Goal: Task Accomplishment & Management: Complete application form

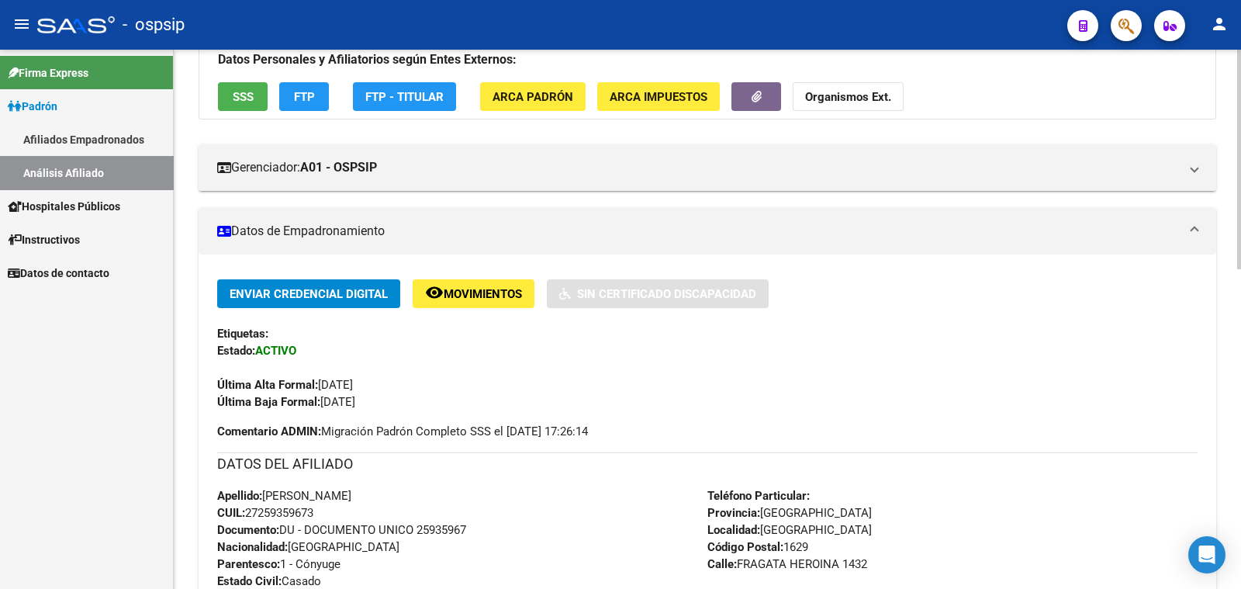
scroll to position [96, 0]
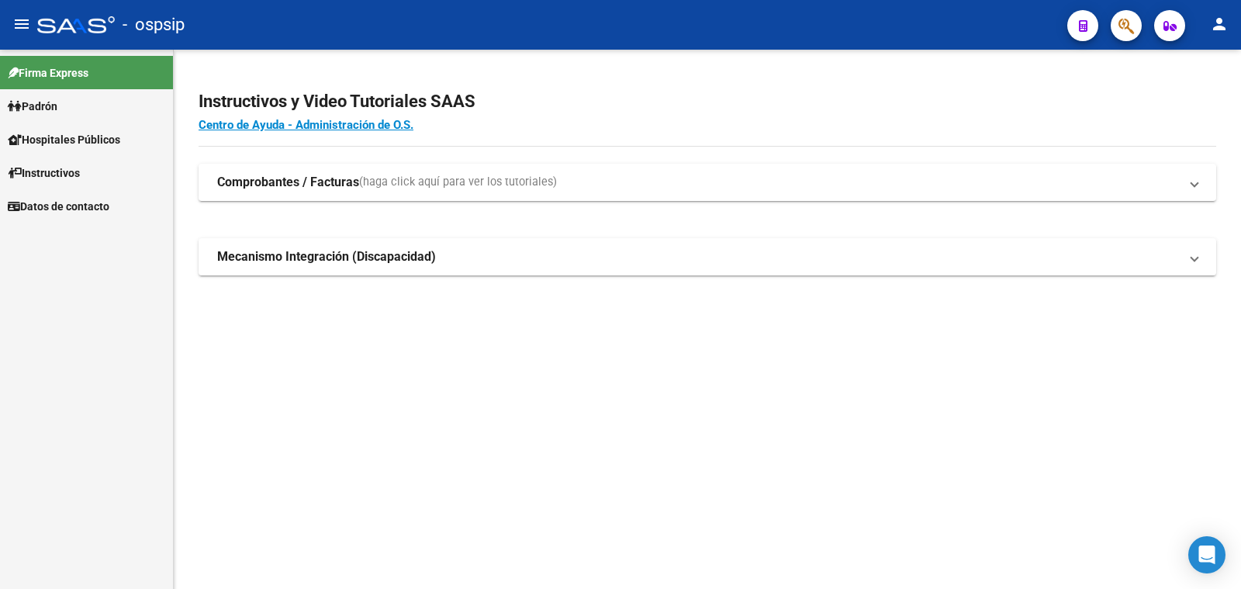
click at [40, 99] on span "Padrón" at bounding box center [33, 106] width 50 height 17
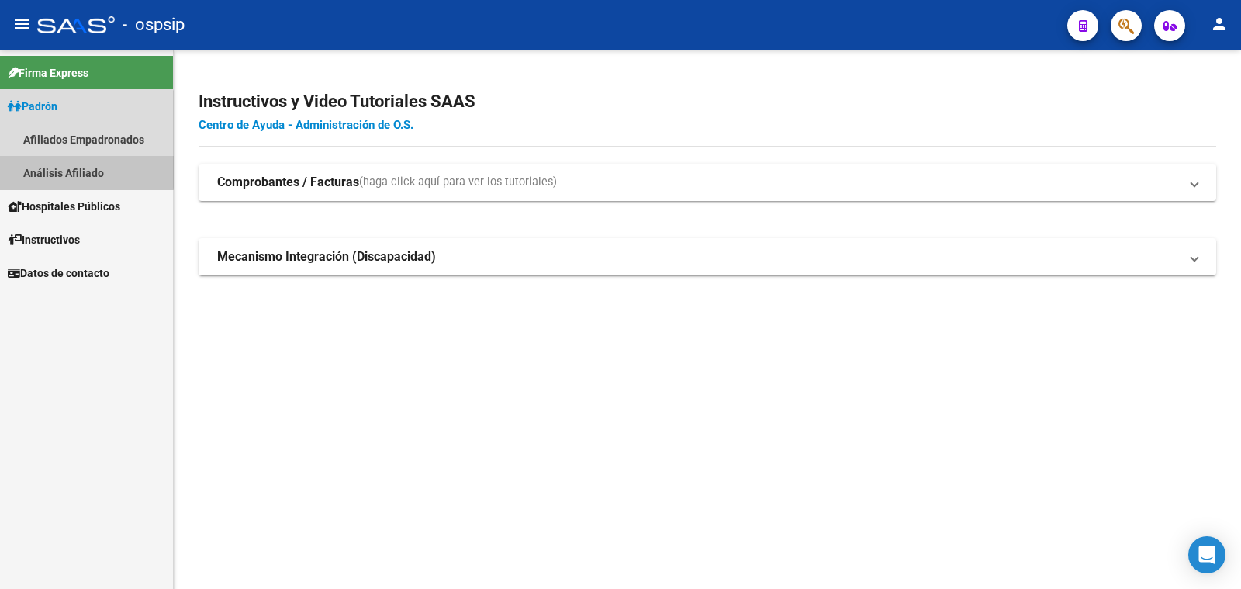
click at [56, 168] on link "Análisis Afiliado" at bounding box center [86, 172] width 173 height 33
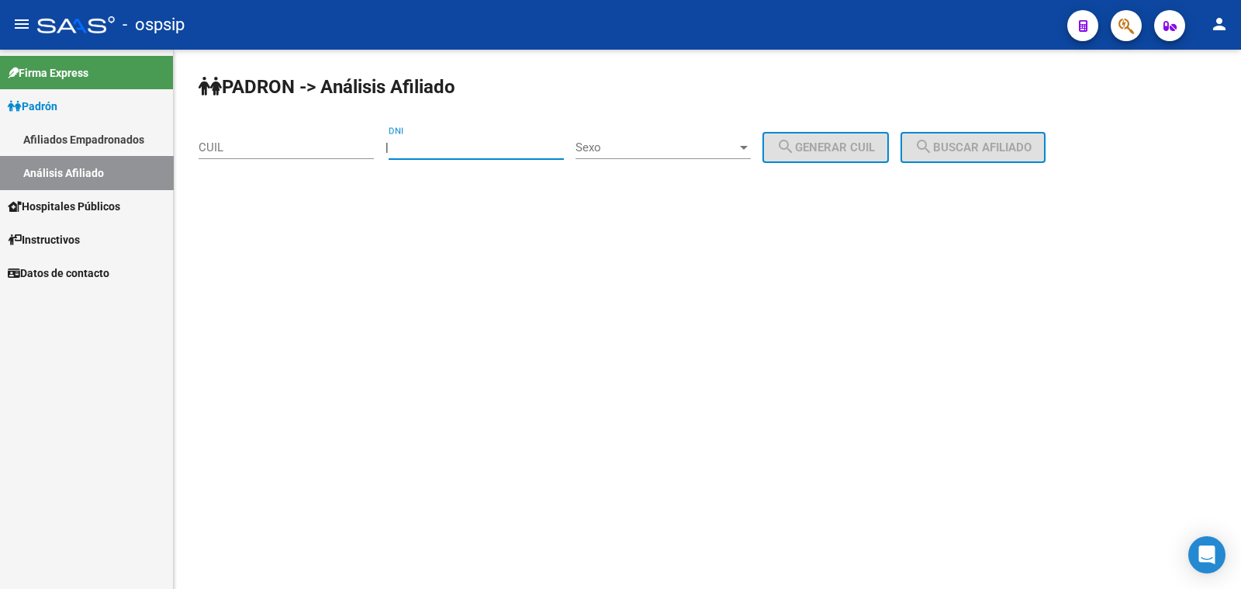
click at [439, 144] on input "DNI" at bounding box center [476, 147] width 175 height 14
type input "16716691"
click at [648, 145] on span "Sexo" at bounding box center [656, 147] width 161 height 14
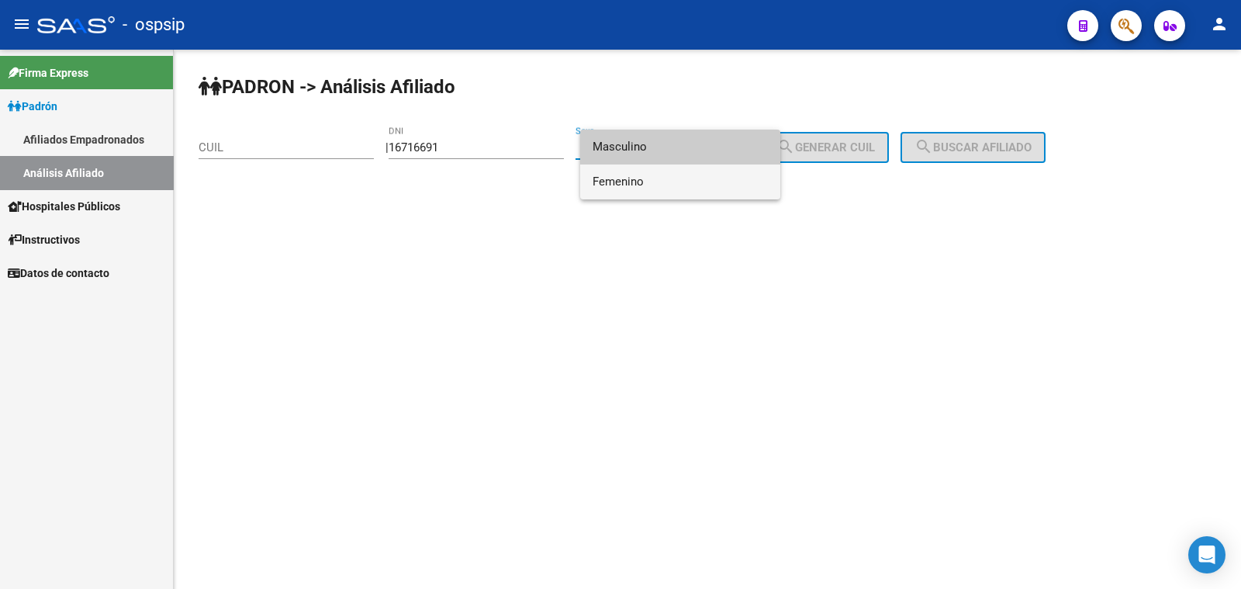
drag, startPoint x: 692, startPoint y: 180, endPoint x: 715, endPoint y: 180, distance: 23.3
click at [694, 180] on span "Femenino" at bounding box center [680, 181] width 175 height 35
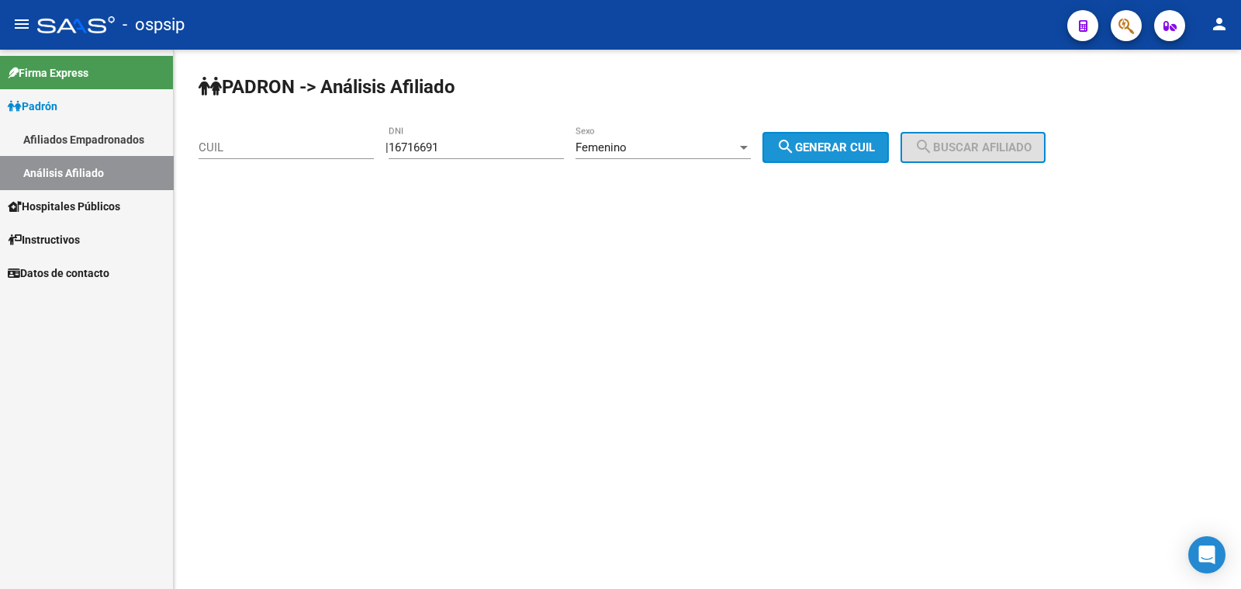
click at [857, 147] on span "search Generar CUIL" at bounding box center [826, 147] width 99 height 14
type input "27-16716691-7"
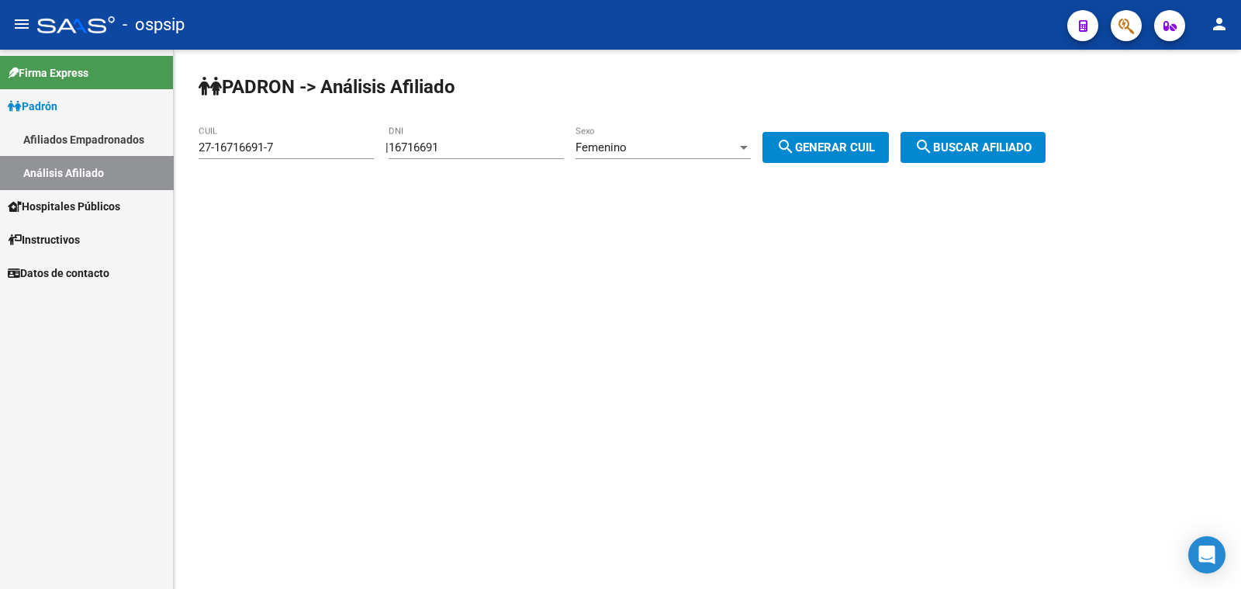
click at [954, 148] on span "search Buscar afiliado" at bounding box center [973, 147] width 117 height 14
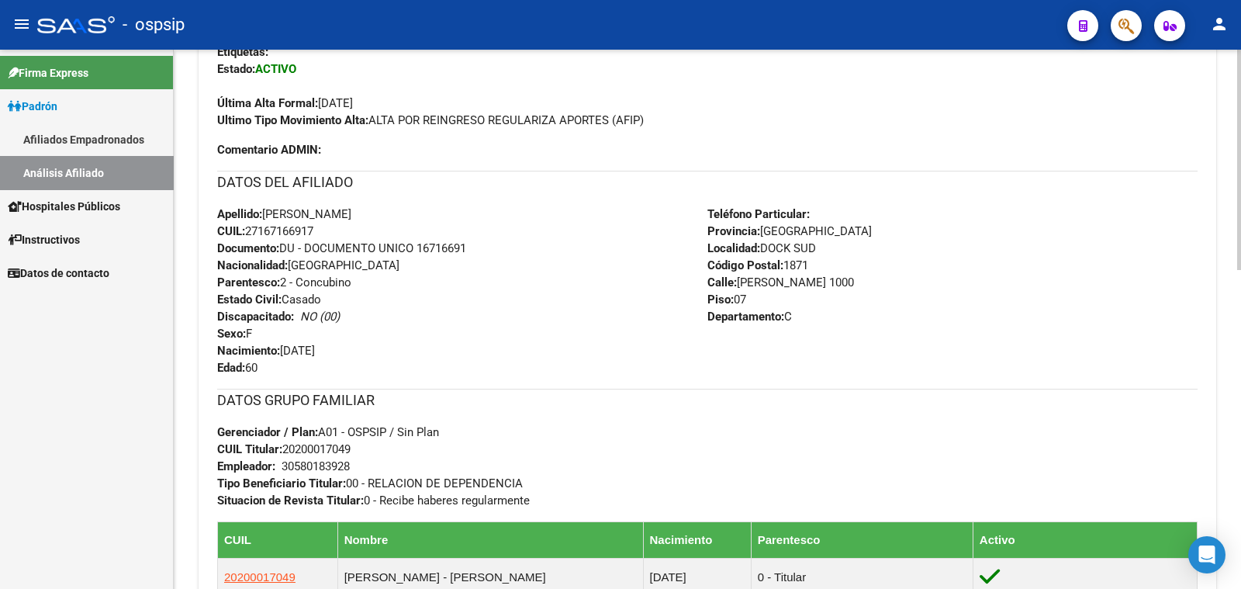
scroll to position [485, 0]
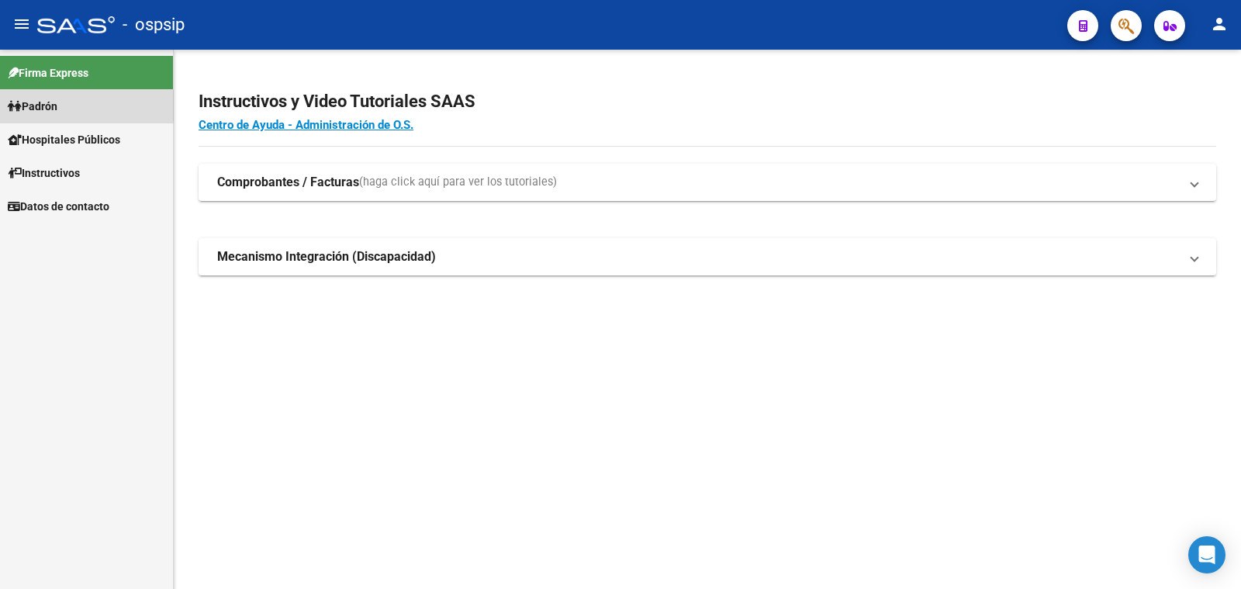
click at [40, 106] on span "Padrón" at bounding box center [33, 106] width 50 height 17
click at [36, 105] on span "Padrón" at bounding box center [33, 106] width 50 height 17
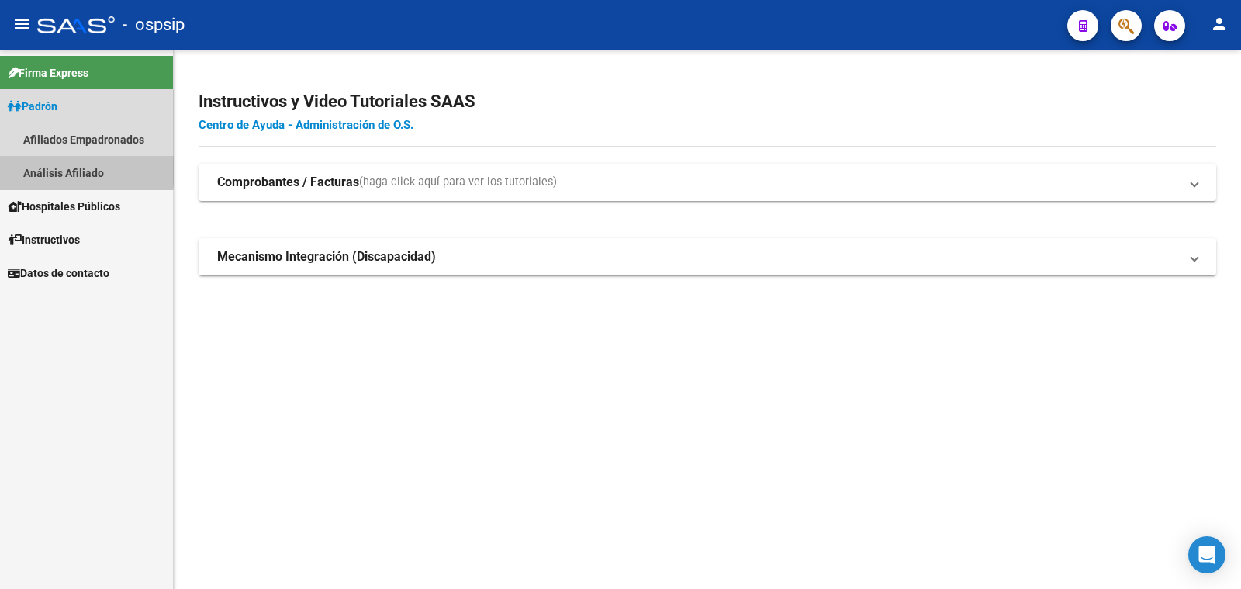
click at [64, 171] on link "Análisis Afiliado" at bounding box center [86, 172] width 173 height 33
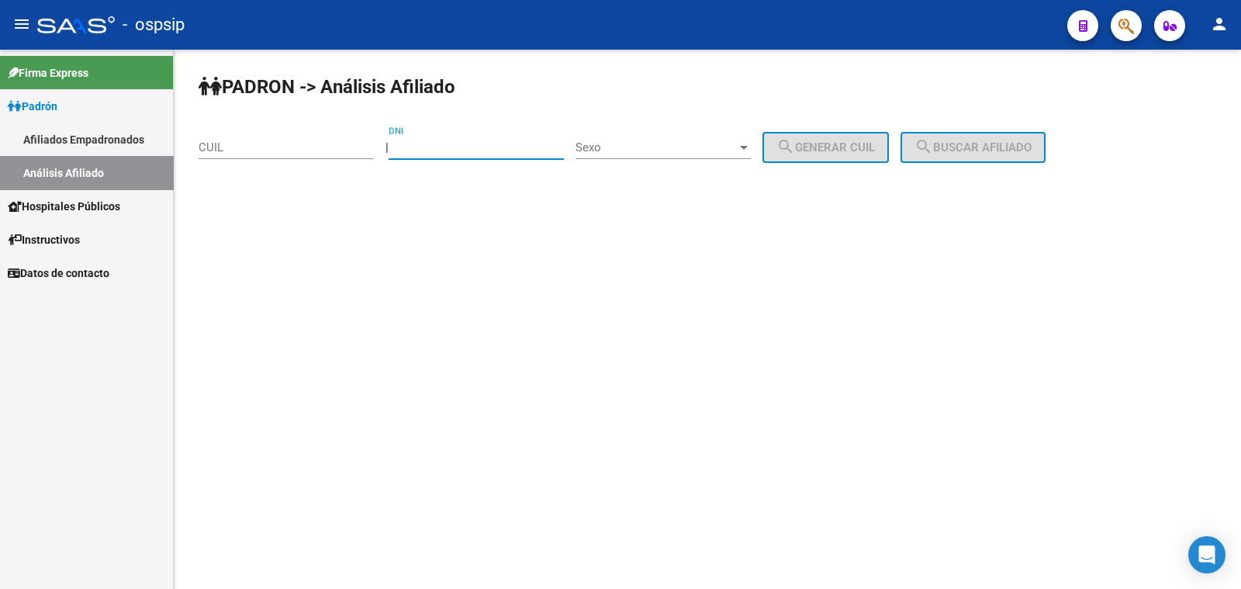
click at [442, 146] on input "DNI" at bounding box center [476, 147] width 175 height 14
type input "48772362"
click at [652, 148] on span "Sexo" at bounding box center [656, 147] width 161 height 14
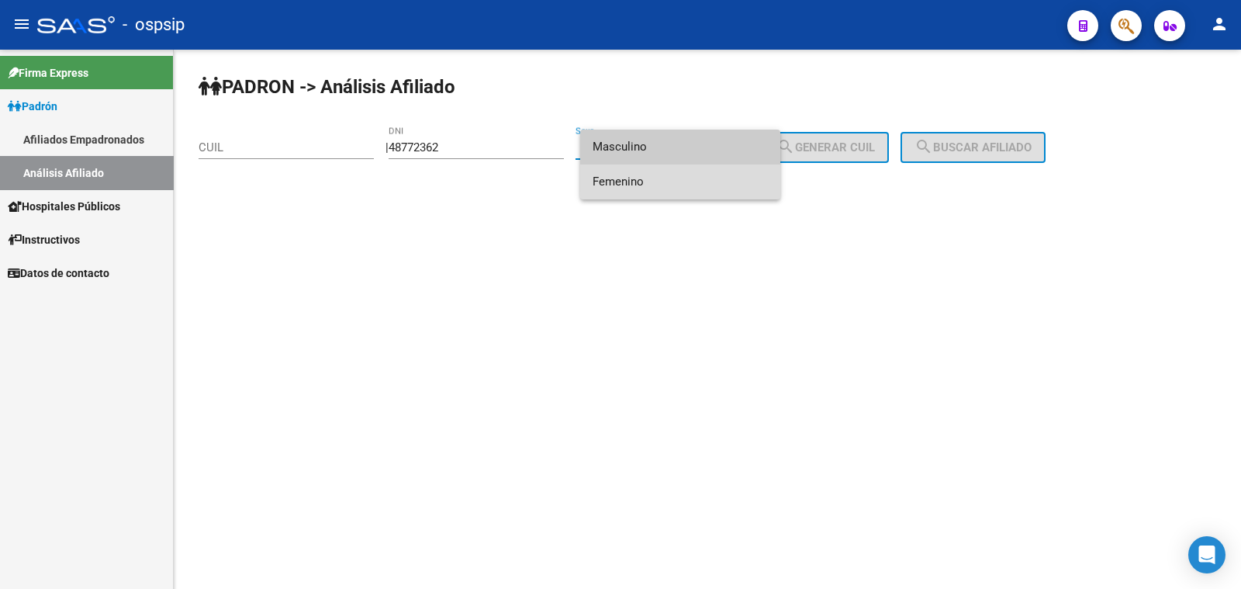
drag, startPoint x: 687, startPoint y: 182, endPoint x: 769, endPoint y: 172, distance: 82.8
click at [715, 180] on span "Femenino" at bounding box center [680, 181] width 175 height 35
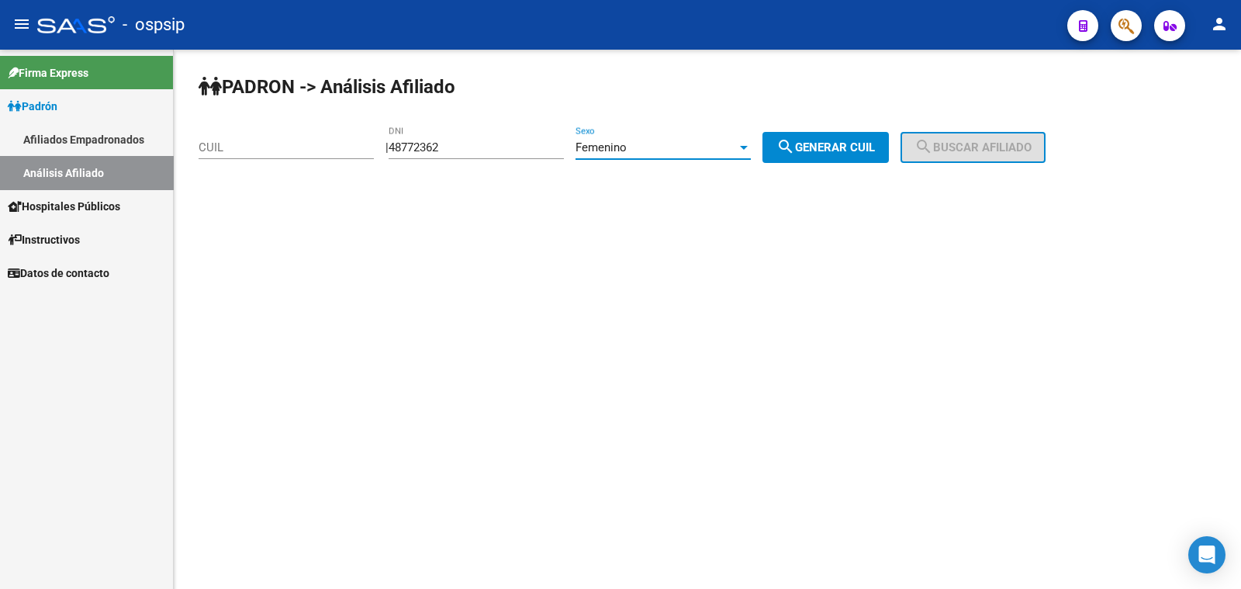
click at [836, 141] on span "search Generar CUIL" at bounding box center [826, 147] width 99 height 14
type input "27-48772362-8"
click at [933, 151] on mat-icon "search" at bounding box center [924, 146] width 19 height 19
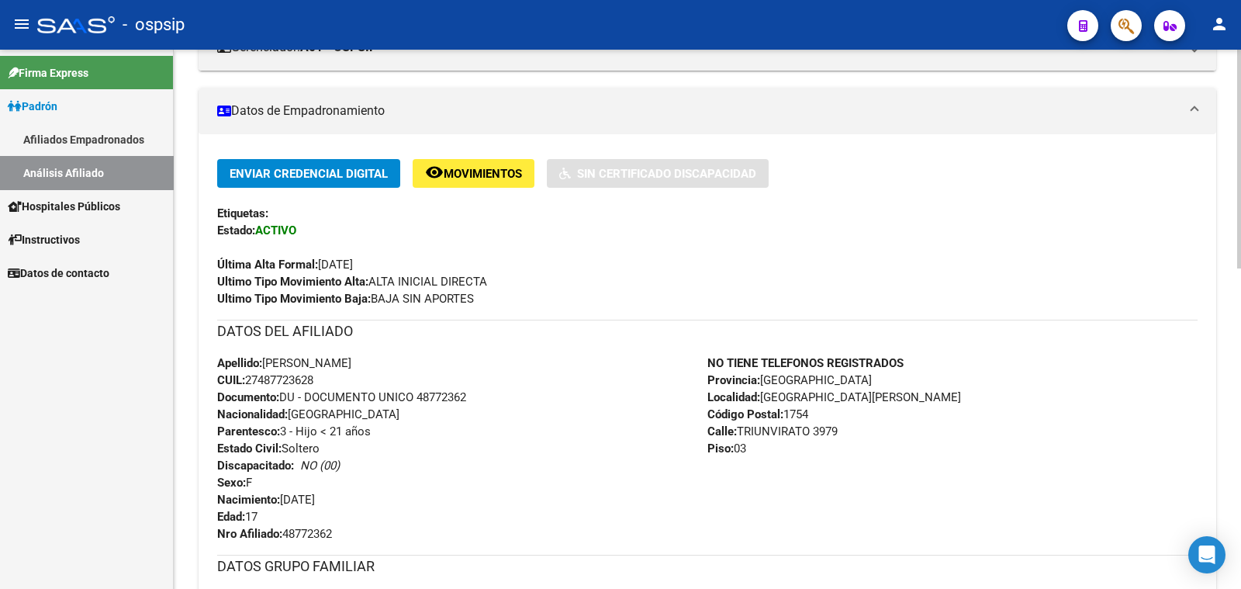
scroll to position [387, 0]
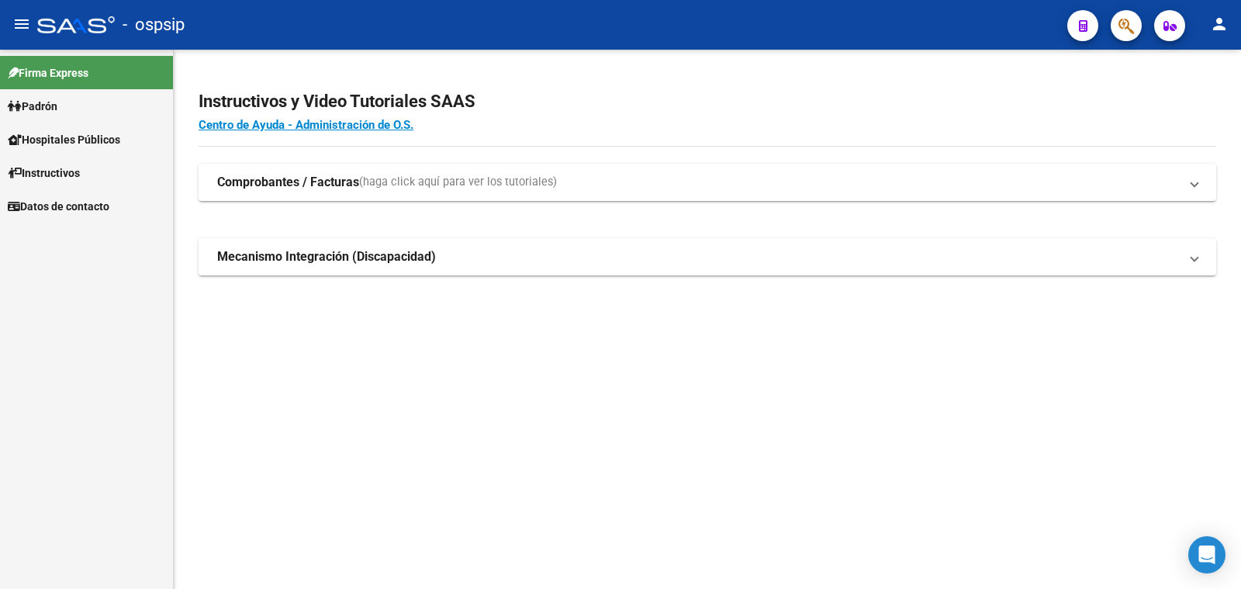
click at [46, 105] on span "Padrón" at bounding box center [33, 106] width 50 height 17
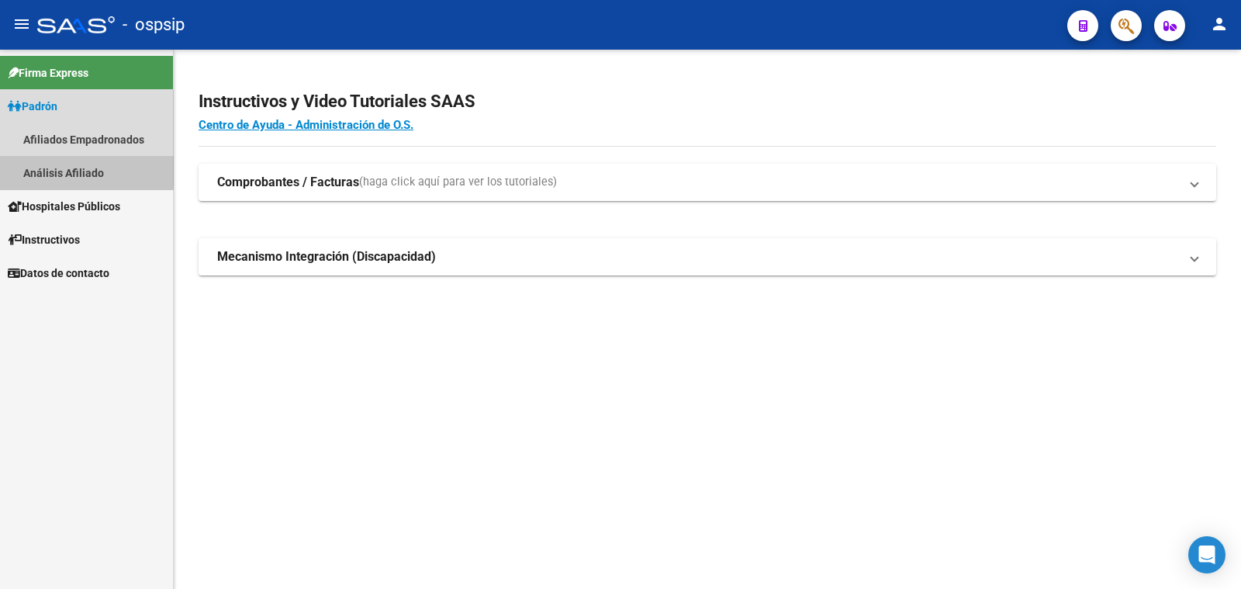
click at [71, 168] on link "Análisis Afiliado" at bounding box center [86, 172] width 173 height 33
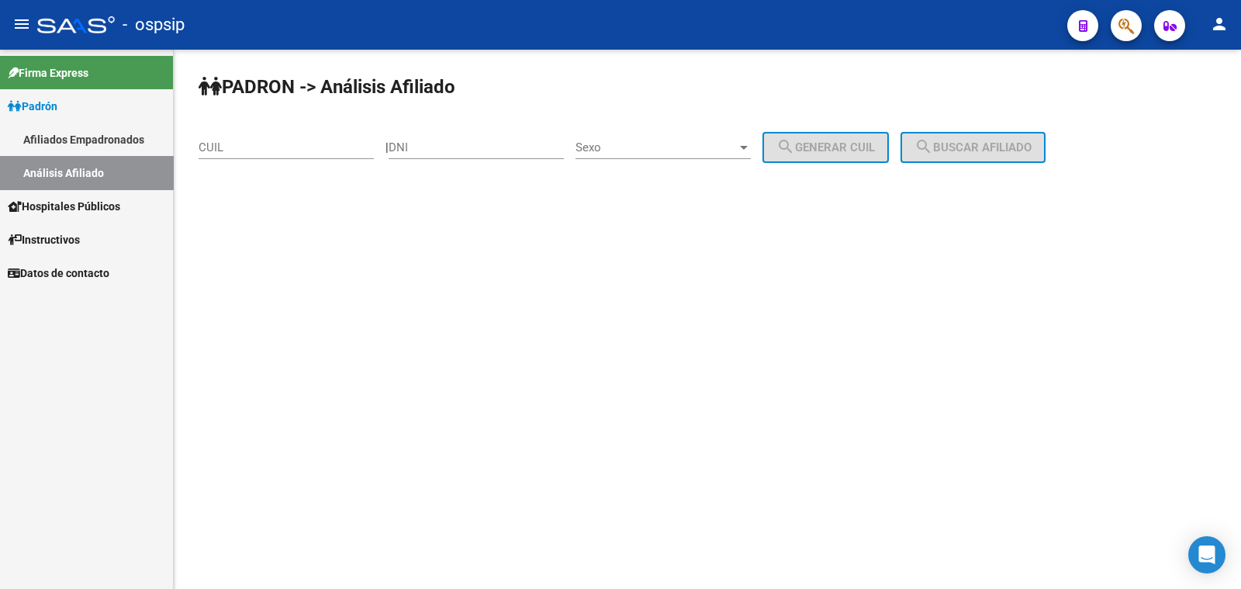
click at [469, 141] on input "DNI" at bounding box center [476, 147] width 175 height 14
paste input "39.017643"
click at [679, 144] on span "Sexo" at bounding box center [656, 147] width 161 height 14
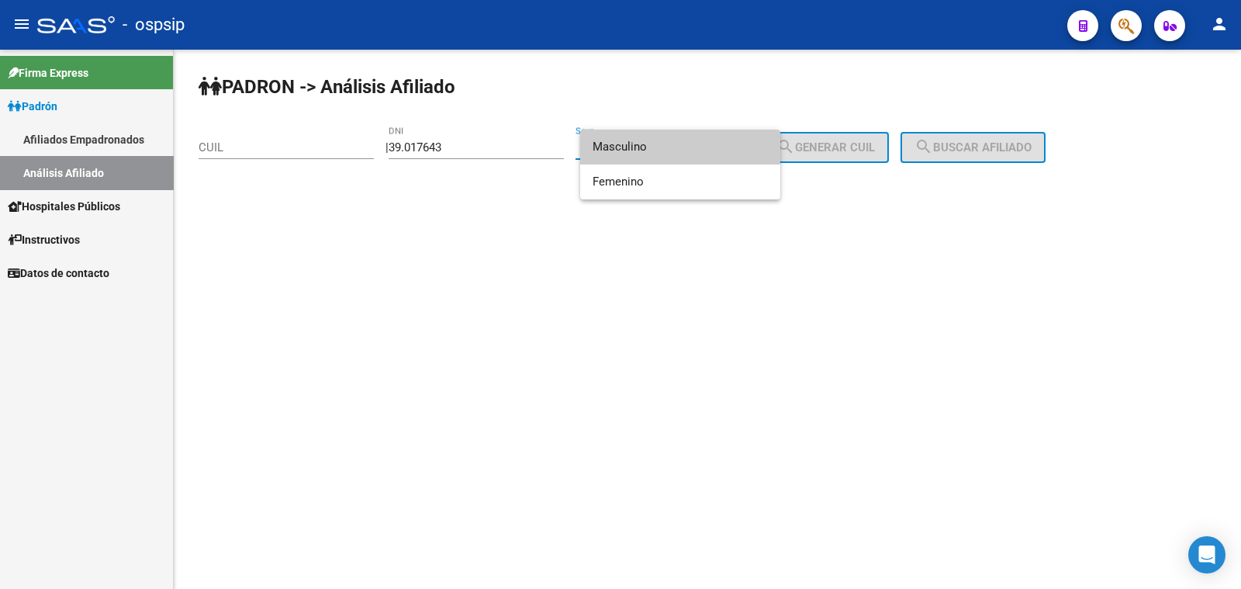
click at [423, 145] on div at bounding box center [620, 294] width 1241 height 589
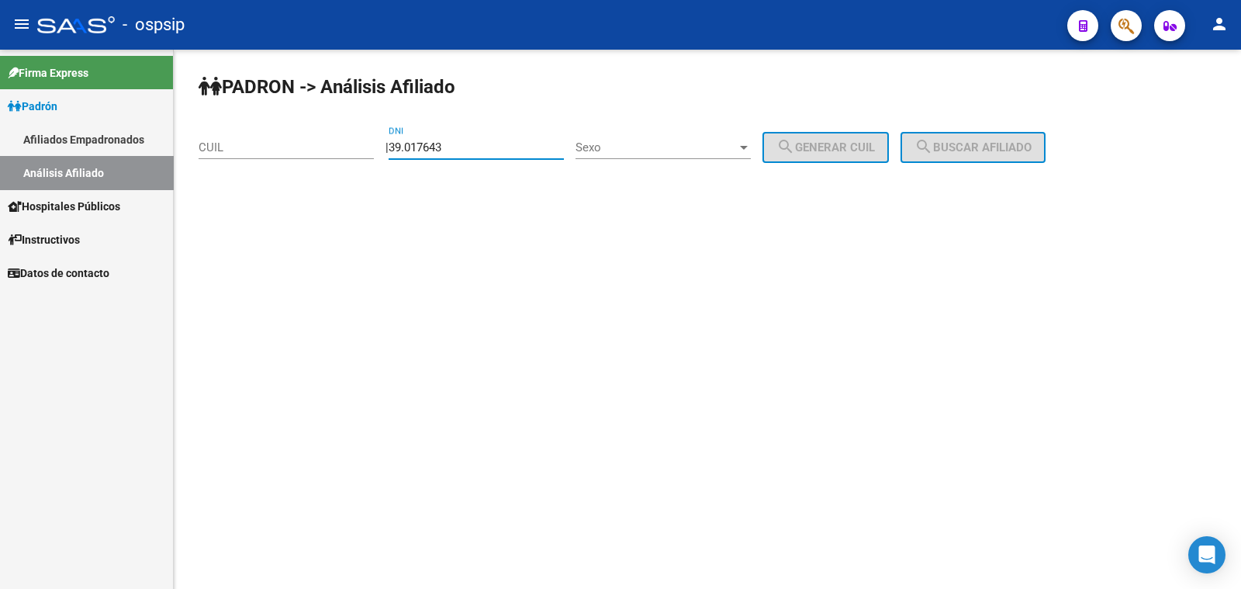
click at [421, 146] on input "39.017643" at bounding box center [476, 147] width 175 height 14
type input "39017643"
click at [670, 146] on span "Sexo" at bounding box center [656, 147] width 161 height 14
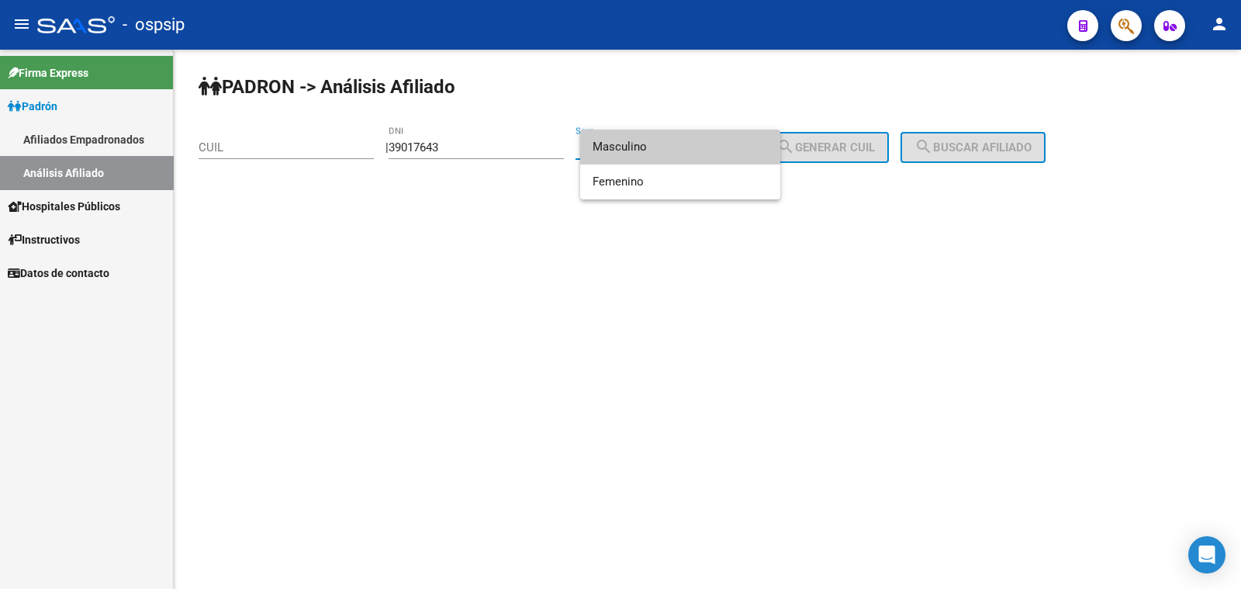
click at [670, 146] on span "Masculino" at bounding box center [680, 147] width 175 height 35
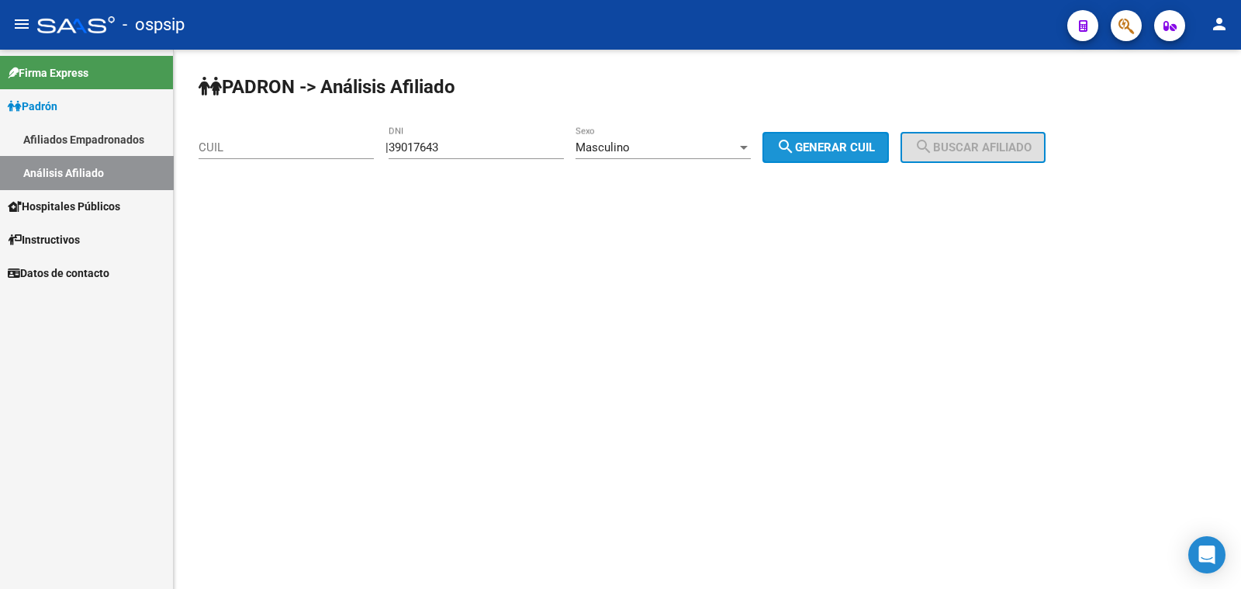
drag, startPoint x: 857, startPoint y: 145, endPoint x: 909, endPoint y: 145, distance: 51.2
click at [861, 145] on span "search Generar CUIL" at bounding box center [826, 147] width 99 height 14
type input "20-39017643-1"
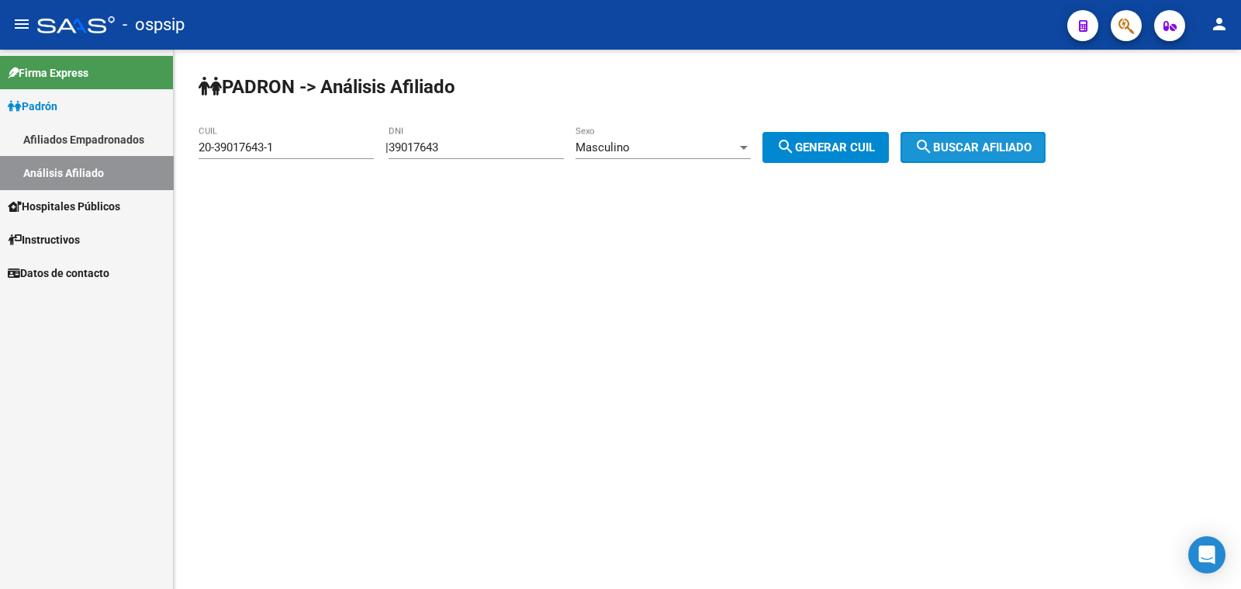
click at [933, 147] on mat-icon "search" at bounding box center [924, 146] width 19 height 19
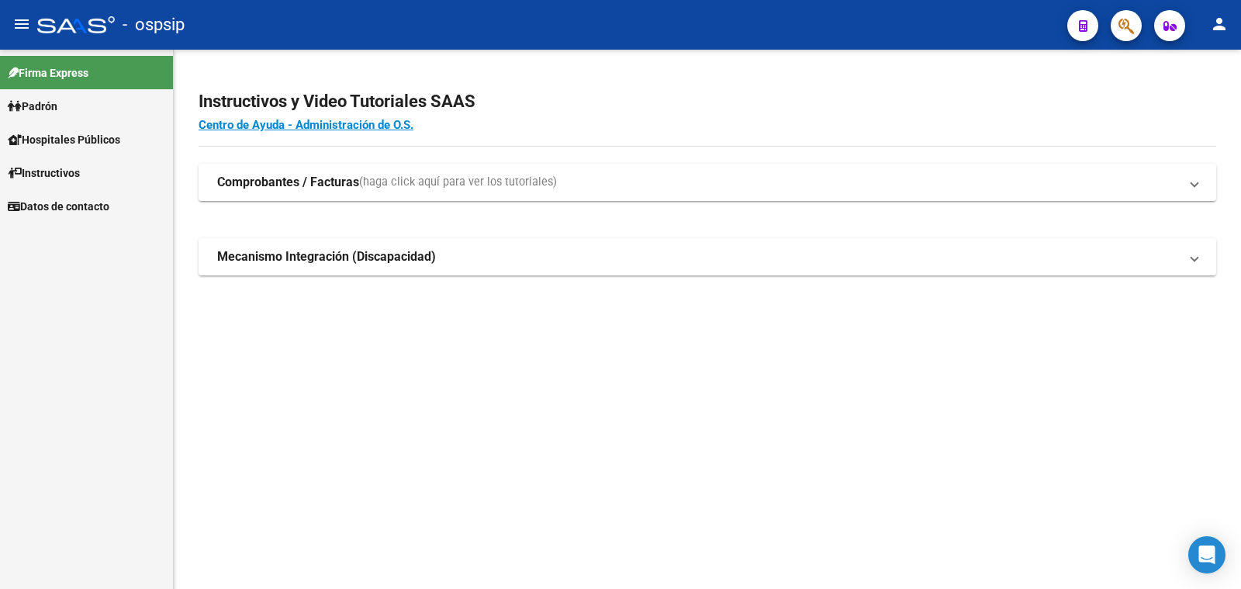
click at [39, 106] on span "Padrón" at bounding box center [33, 106] width 50 height 17
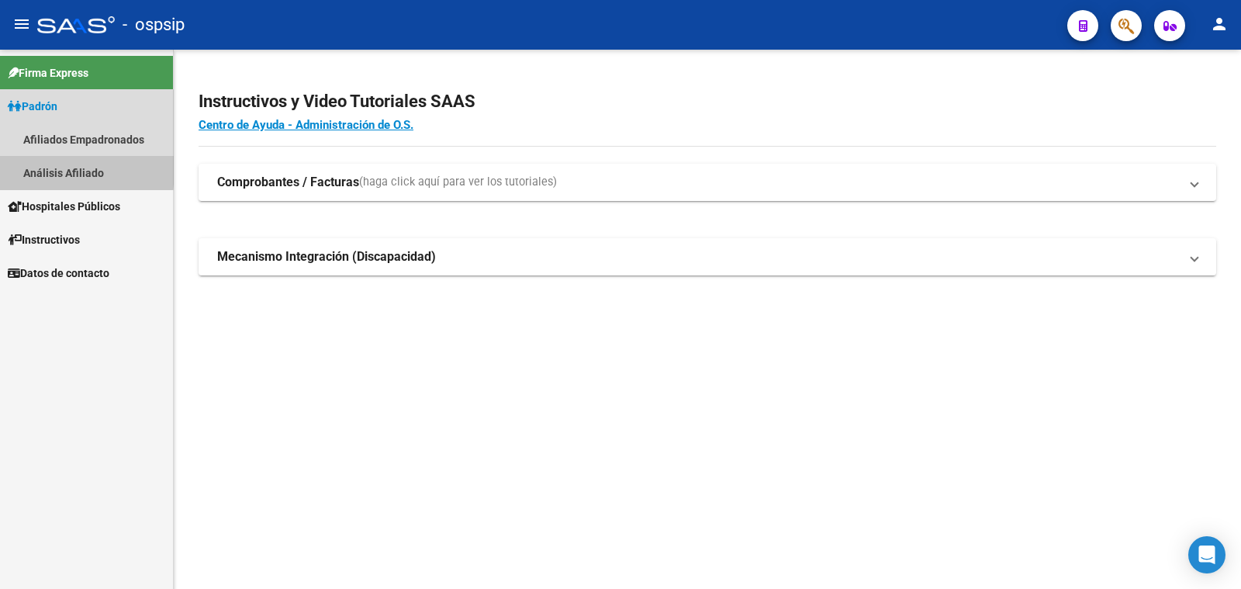
click at [37, 170] on link "Análisis Afiliado" at bounding box center [86, 172] width 173 height 33
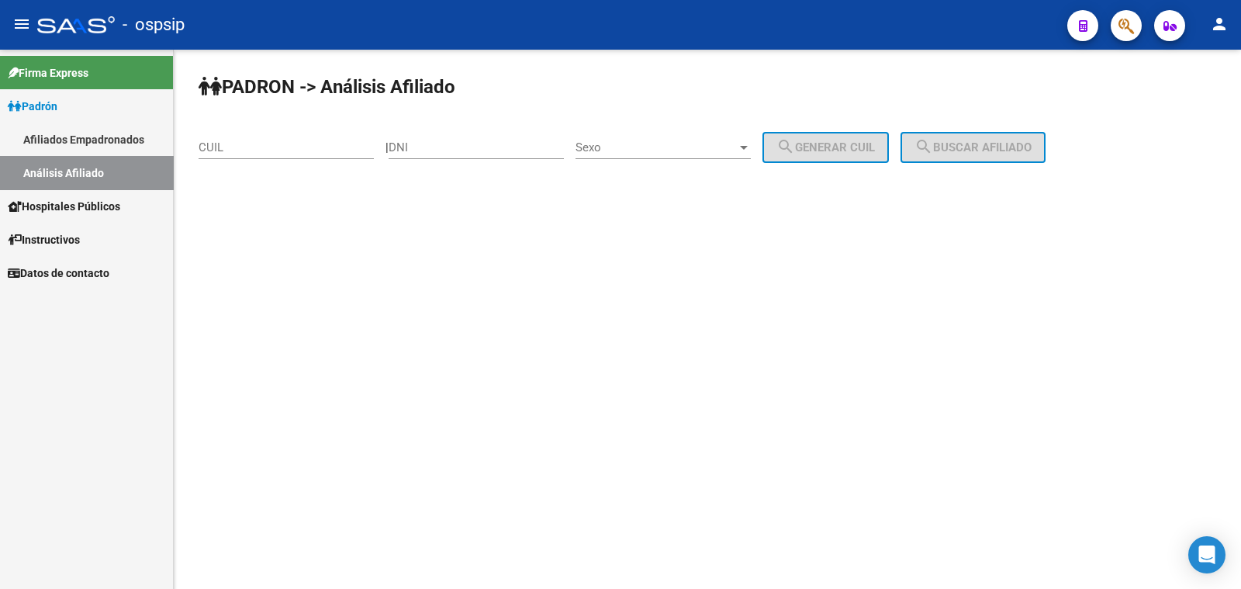
click at [454, 140] on div "DNI" at bounding box center [476, 142] width 175 height 33
type input "20586702"
click at [722, 145] on span "Sexo" at bounding box center [656, 147] width 161 height 14
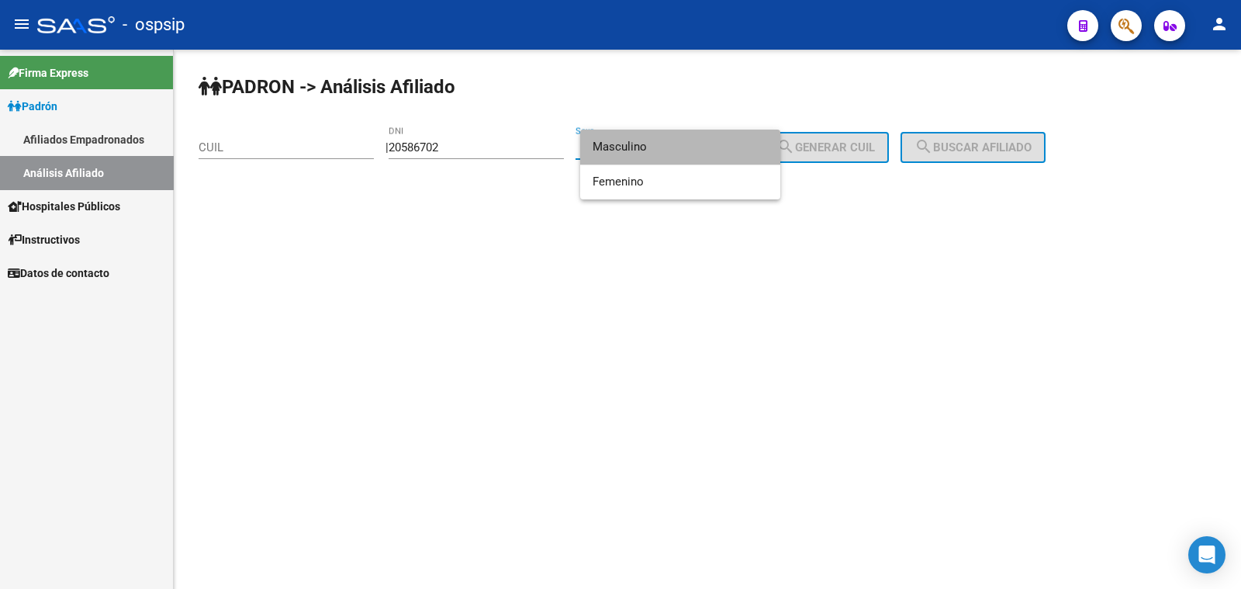
click at [706, 147] on span "Masculino" at bounding box center [680, 147] width 175 height 35
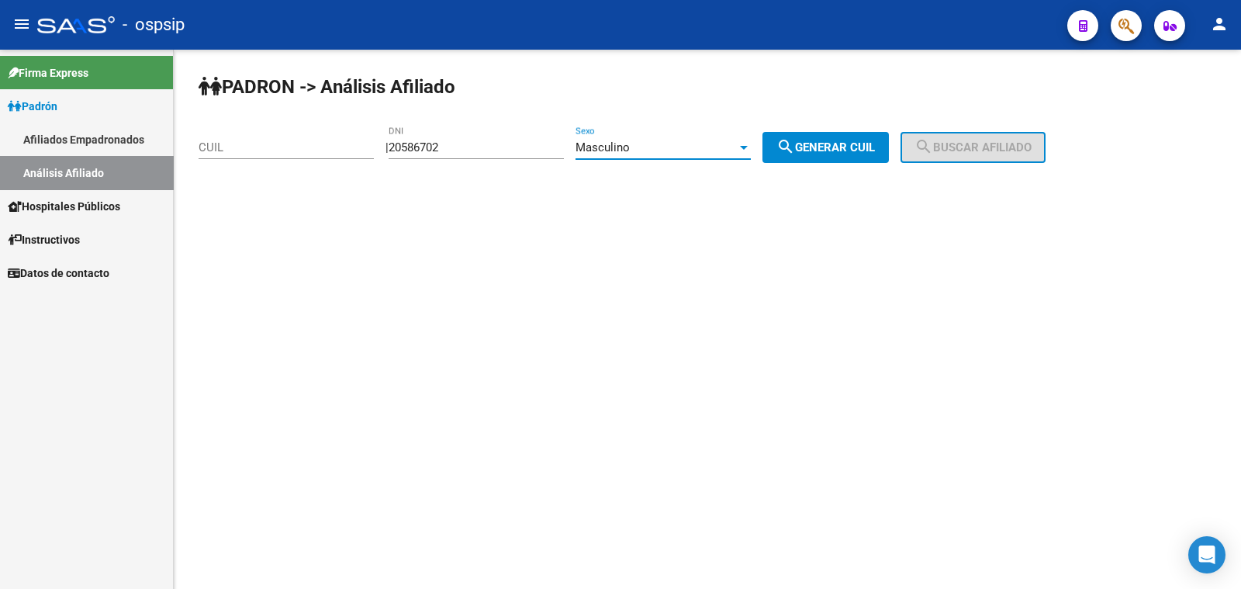
drag, startPoint x: 832, startPoint y: 147, endPoint x: 1022, endPoint y: 137, distance: 190.3
click at [869, 147] on span "search Generar CUIL" at bounding box center [826, 147] width 99 height 14
type input "20-20586702-4"
click at [1023, 147] on span "search Buscar afiliado" at bounding box center [973, 147] width 117 height 14
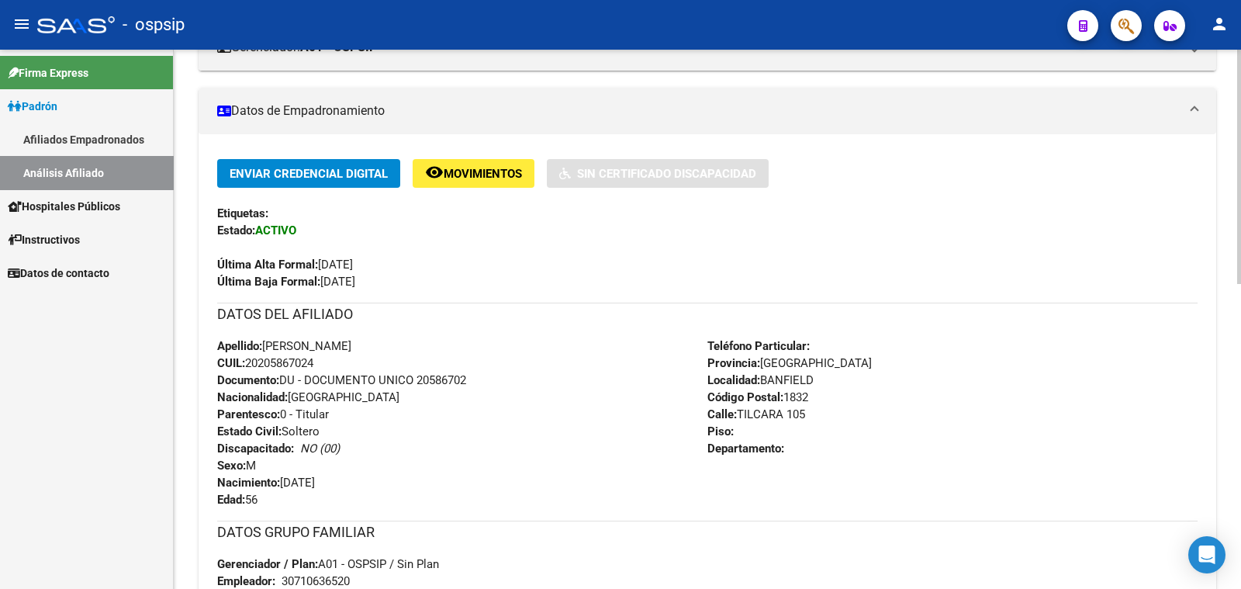
scroll to position [387, 0]
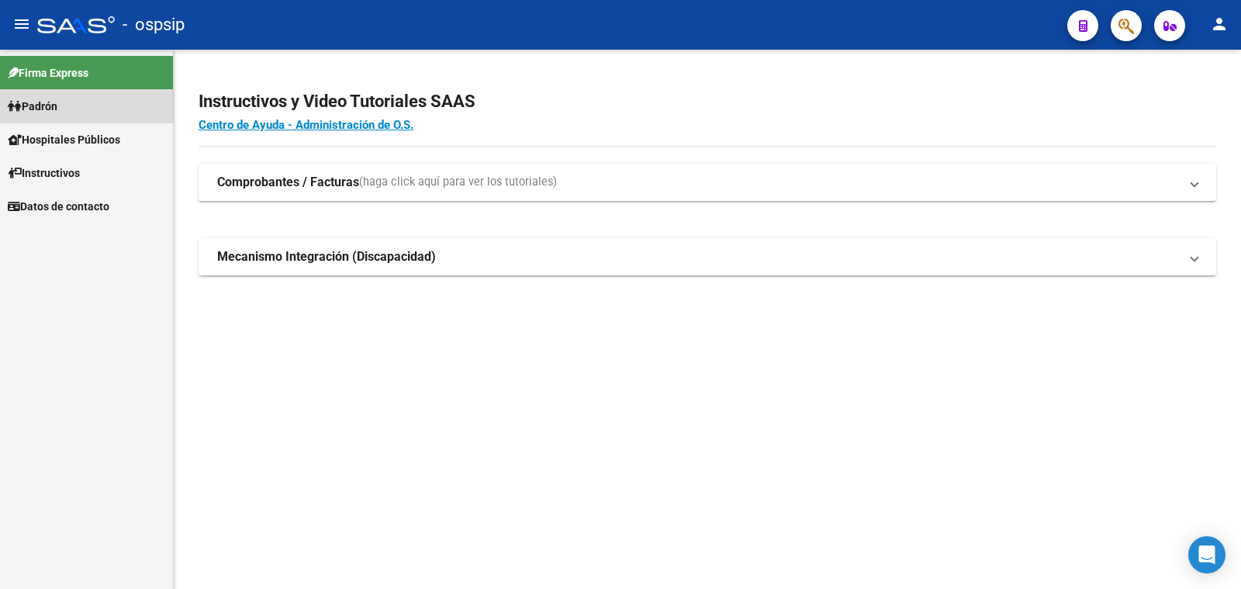
click at [50, 103] on span "Padrón" at bounding box center [33, 106] width 50 height 17
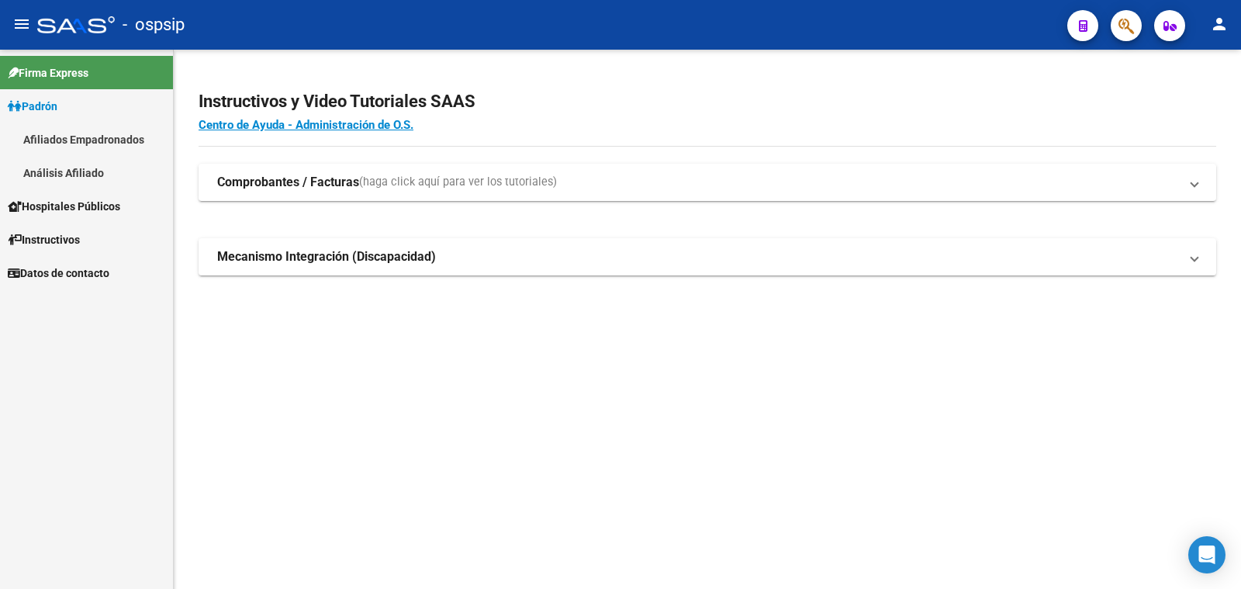
click at [63, 172] on link "Análisis Afiliado" at bounding box center [86, 172] width 173 height 33
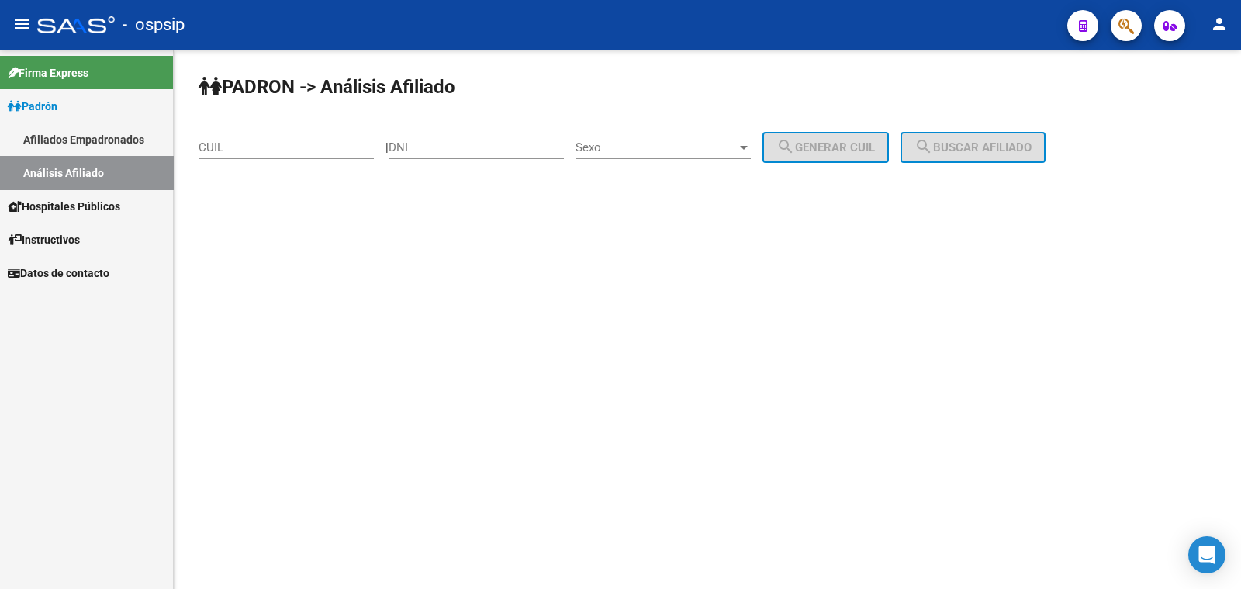
click at [460, 140] on div "DNI" at bounding box center [476, 142] width 175 height 33
click at [427, 142] on input "147978735" at bounding box center [476, 147] width 175 height 14
click at [419, 145] on input "147978735" at bounding box center [476, 147] width 175 height 14
type input "17978735"
click at [659, 147] on span "Sexo" at bounding box center [656, 147] width 161 height 14
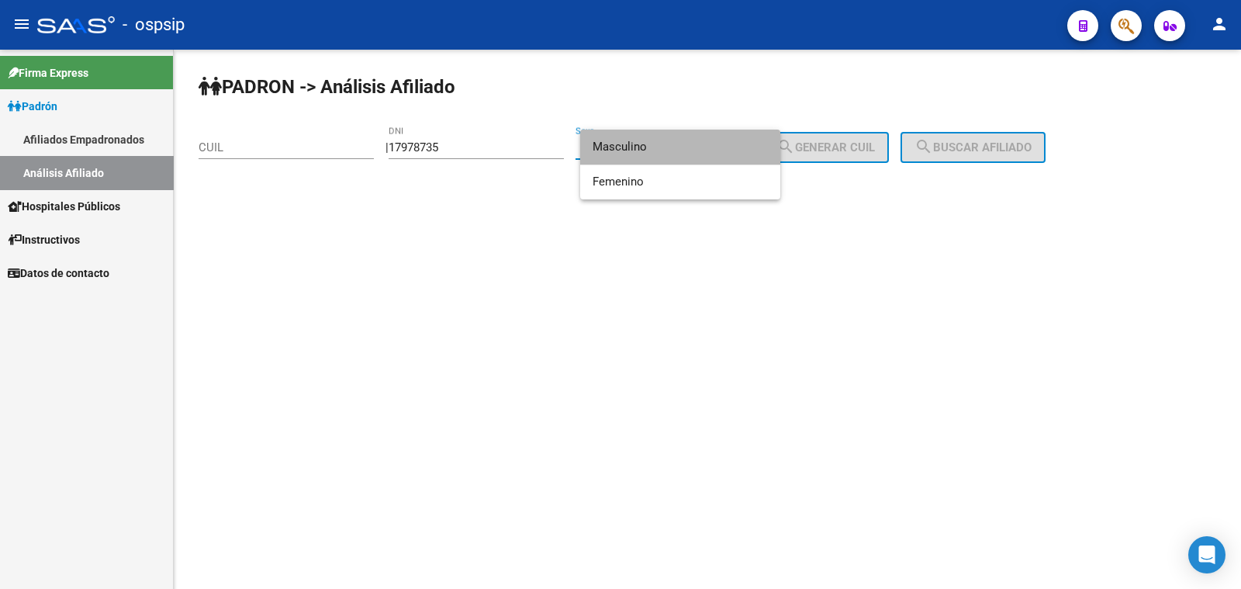
click at [659, 147] on span "Masculino" at bounding box center [680, 147] width 175 height 35
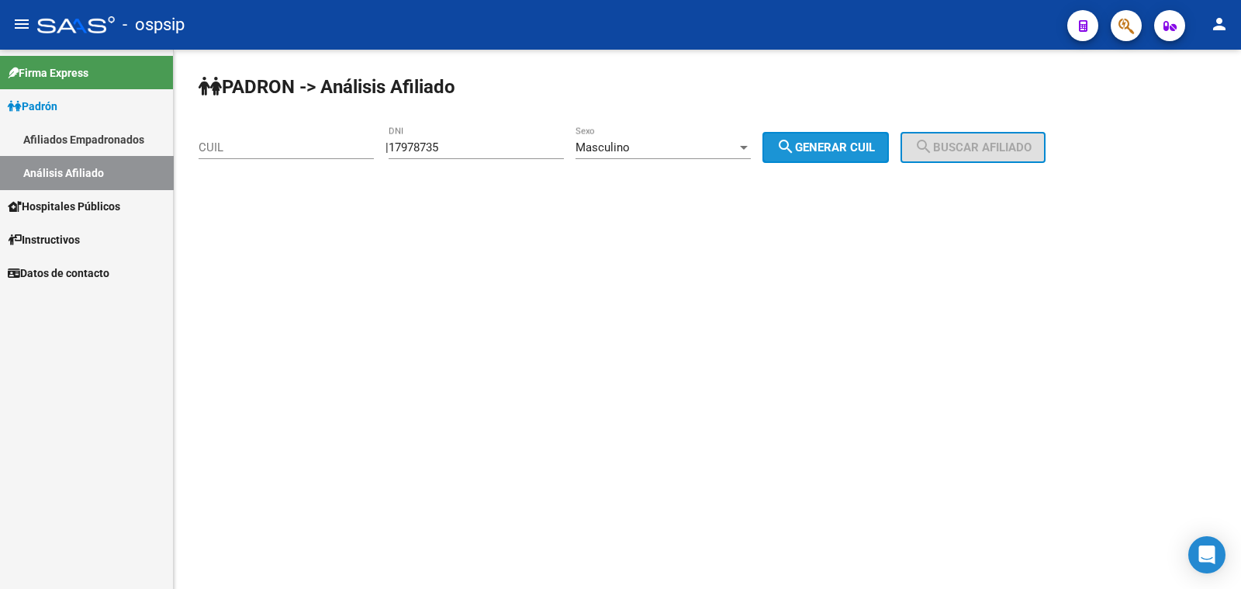
drag, startPoint x: 863, startPoint y: 147, endPoint x: 939, endPoint y: 141, distance: 76.2
click at [865, 147] on span "search Generar CUIL" at bounding box center [826, 147] width 99 height 14
type input "20-17978735-1"
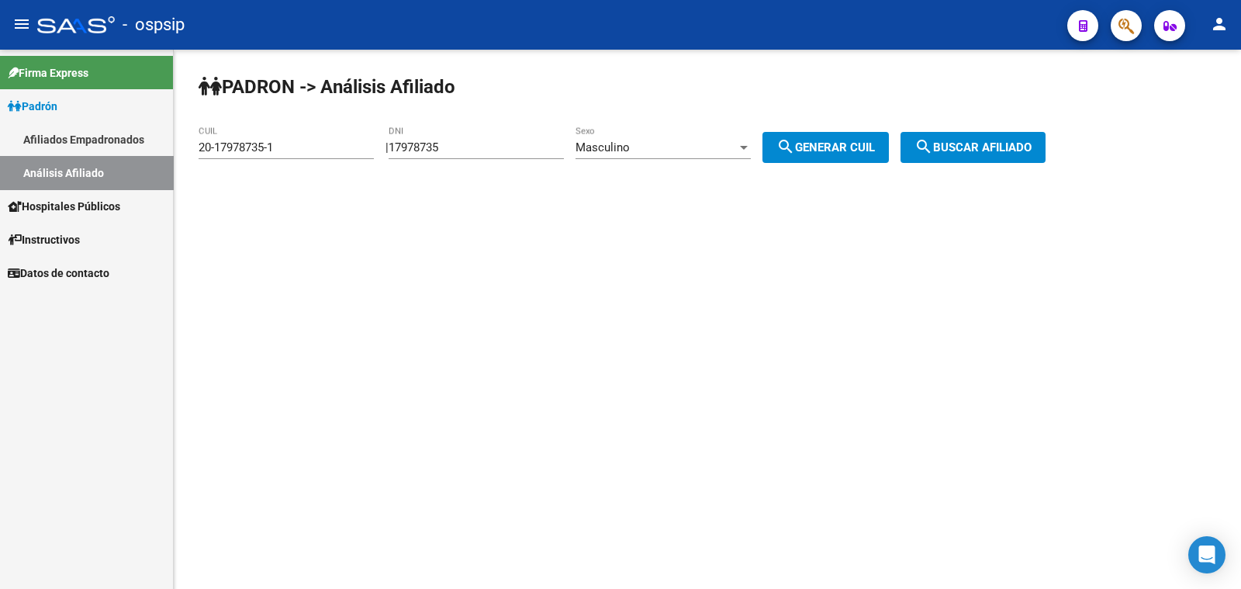
click at [933, 141] on mat-icon "search" at bounding box center [924, 146] width 19 height 19
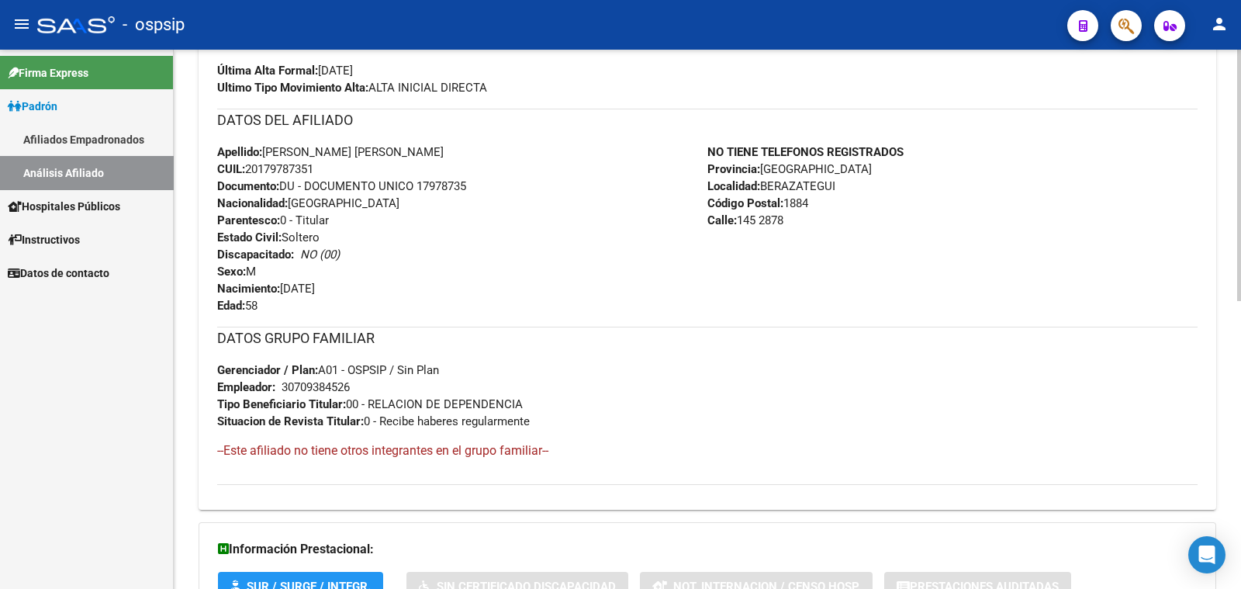
scroll to position [387, 0]
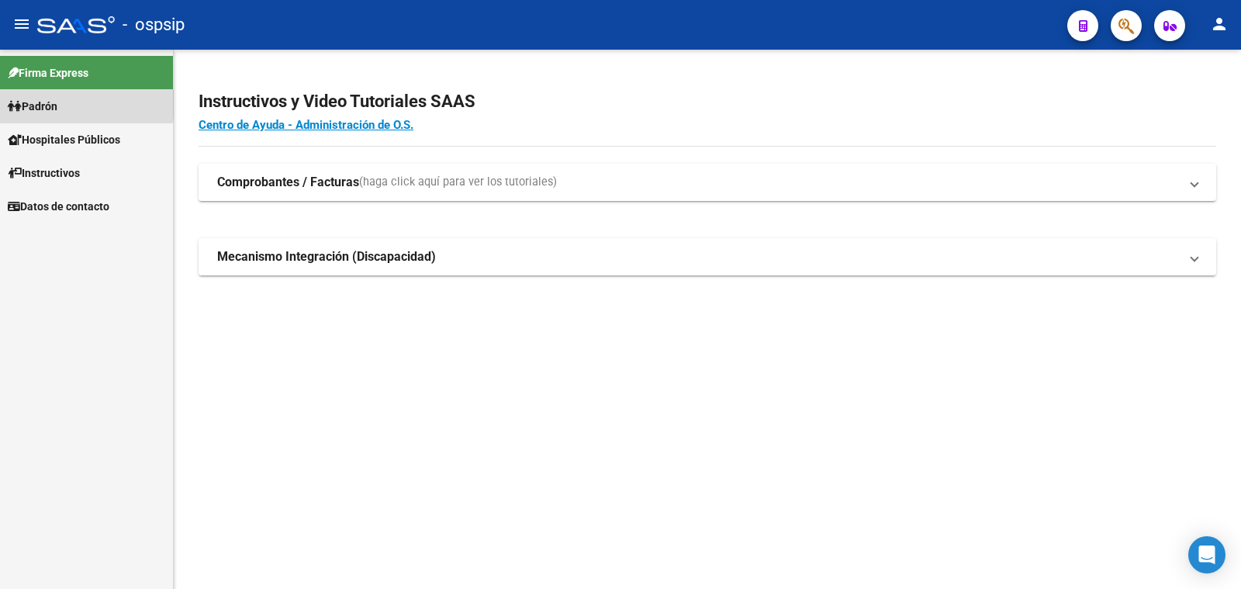
click at [52, 104] on span "Padrón" at bounding box center [33, 106] width 50 height 17
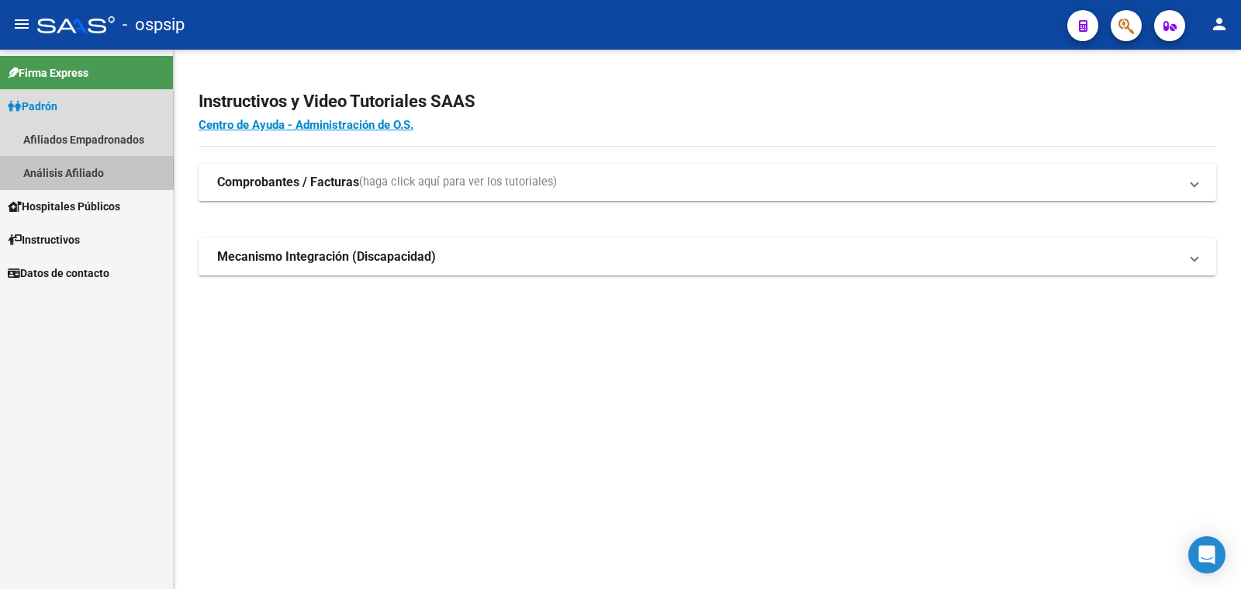
click at [56, 171] on link "Análisis Afiliado" at bounding box center [86, 172] width 173 height 33
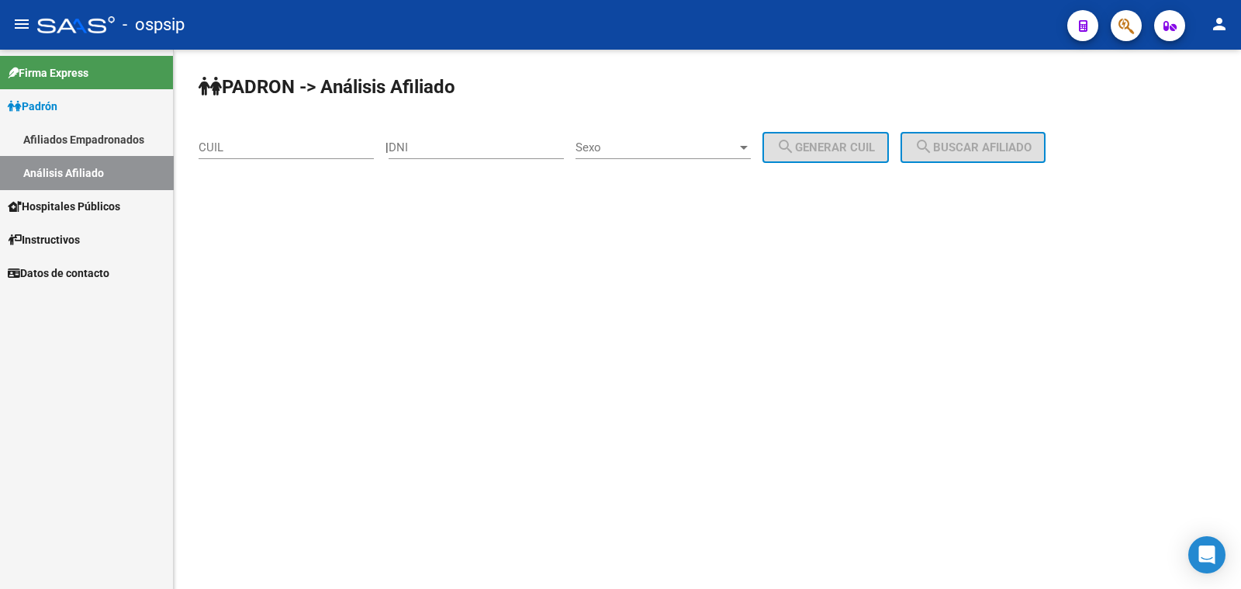
click at [461, 144] on input "DNI" at bounding box center [476, 147] width 175 height 14
type input "24561575"
click at [687, 149] on span "Sexo" at bounding box center [656, 147] width 161 height 14
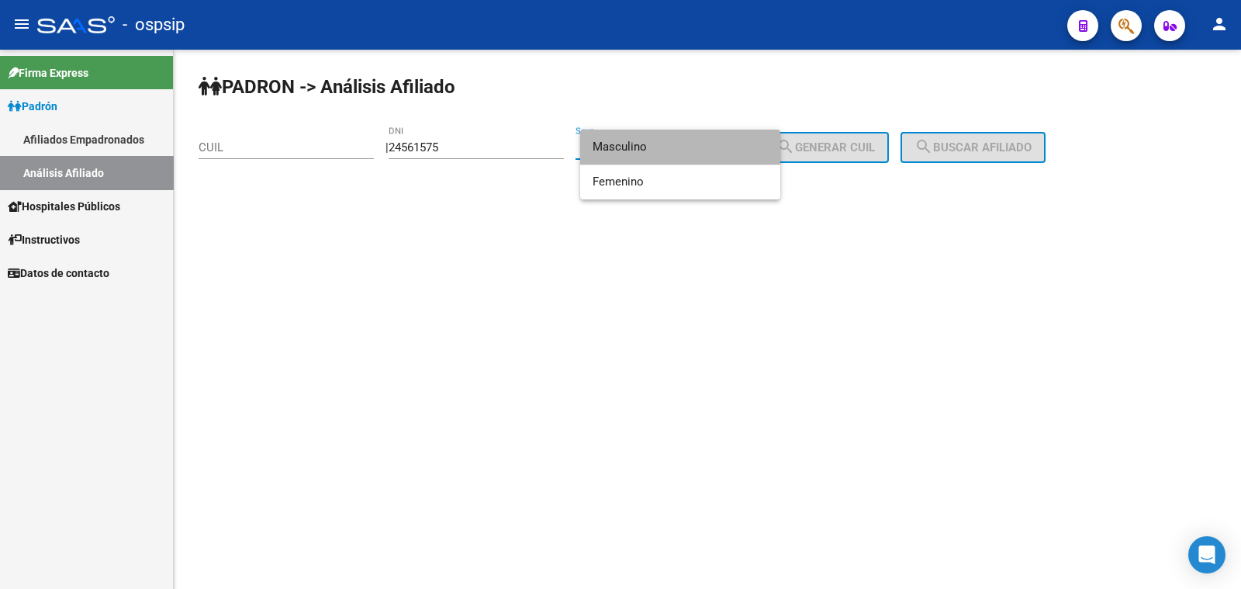
drag, startPoint x: 694, startPoint y: 147, endPoint x: 706, endPoint y: 147, distance: 11.6
click at [695, 147] on span "Masculino" at bounding box center [680, 147] width 175 height 35
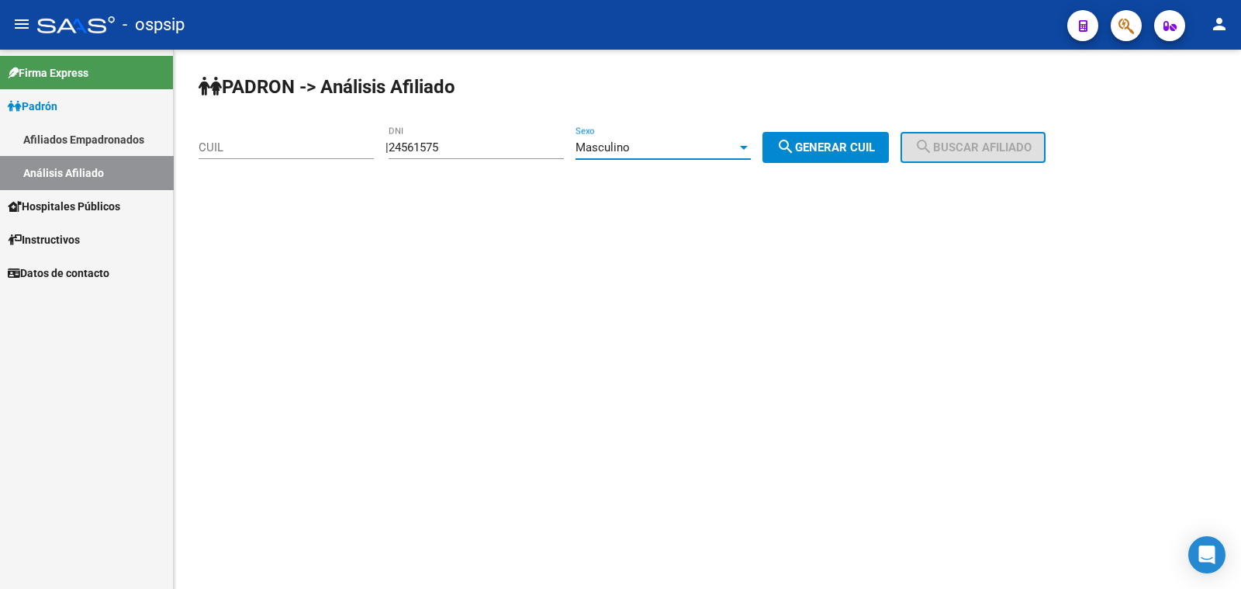
drag, startPoint x: 853, startPoint y: 145, endPoint x: 891, endPoint y: 144, distance: 38.8
click at [855, 144] on span "search Generar CUIL" at bounding box center [826, 147] width 99 height 14
type input "20-24561575-3"
click at [954, 140] on span "search Buscar afiliado" at bounding box center [973, 147] width 117 height 14
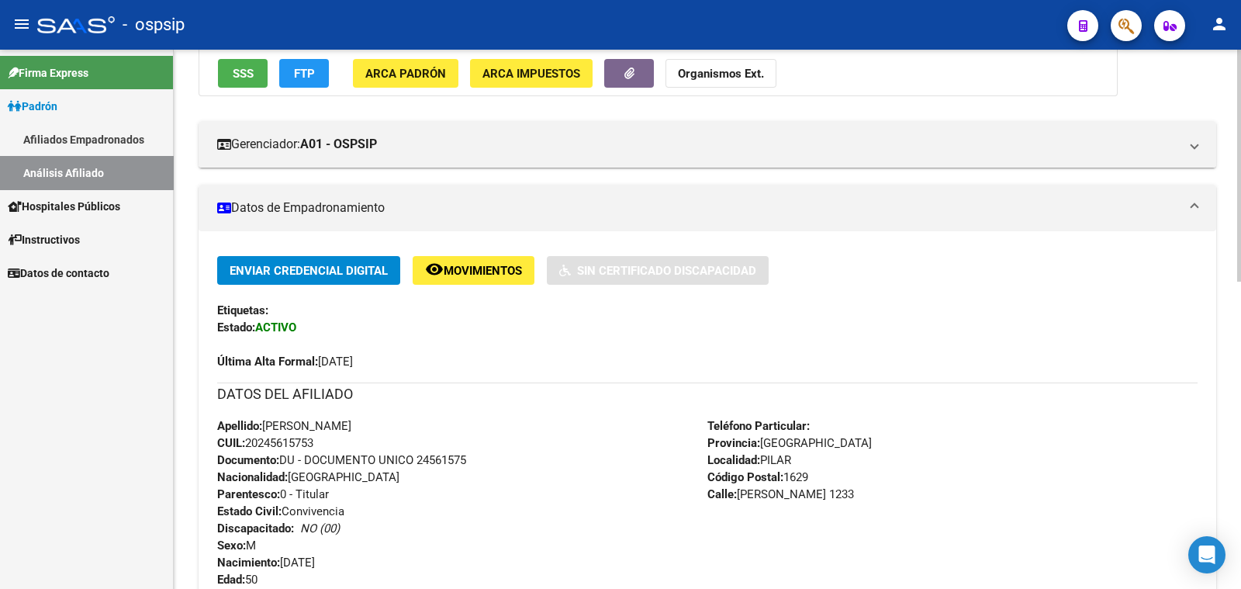
scroll to position [193, 0]
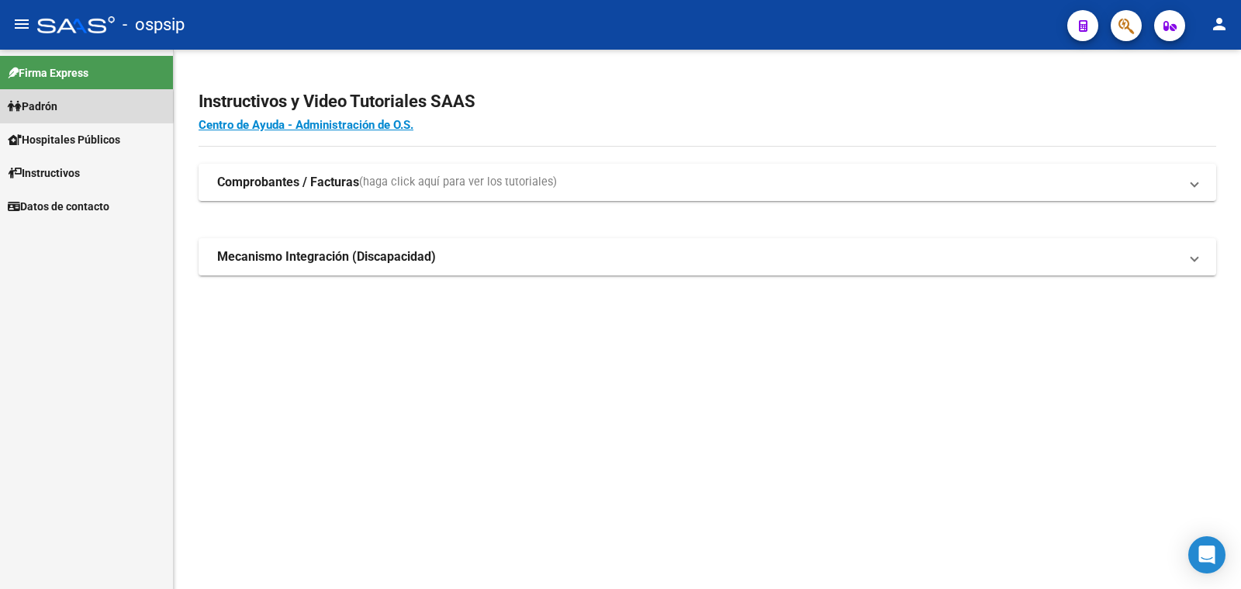
click at [36, 106] on span "Padrón" at bounding box center [33, 106] width 50 height 17
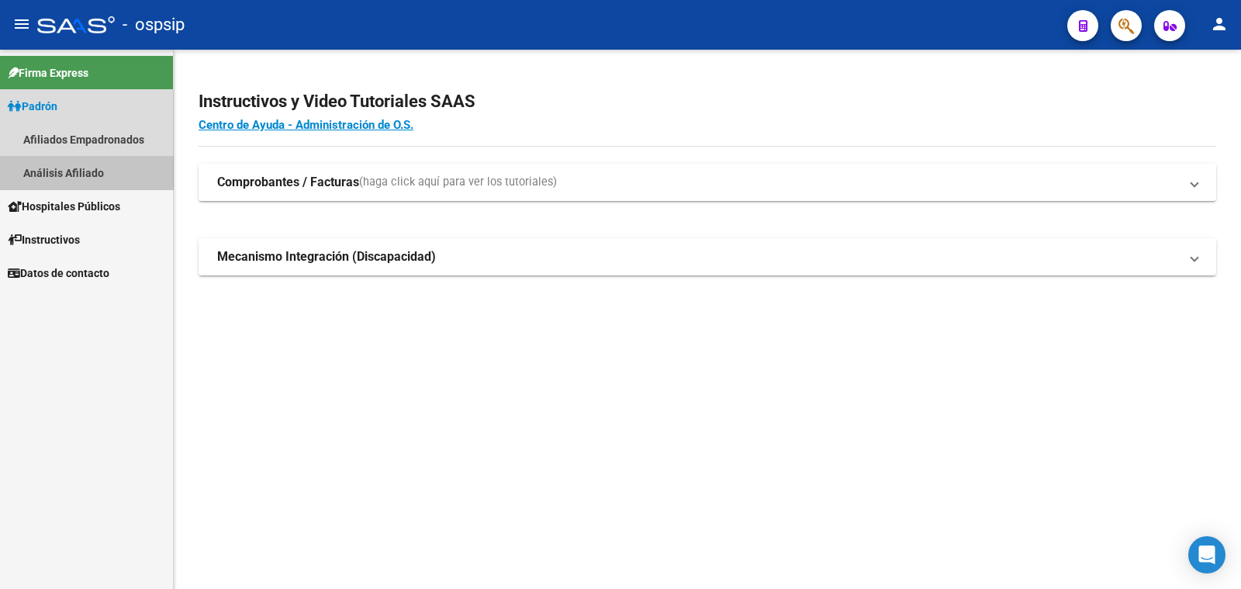
click at [84, 170] on link "Análisis Afiliado" at bounding box center [86, 172] width 173 height 33
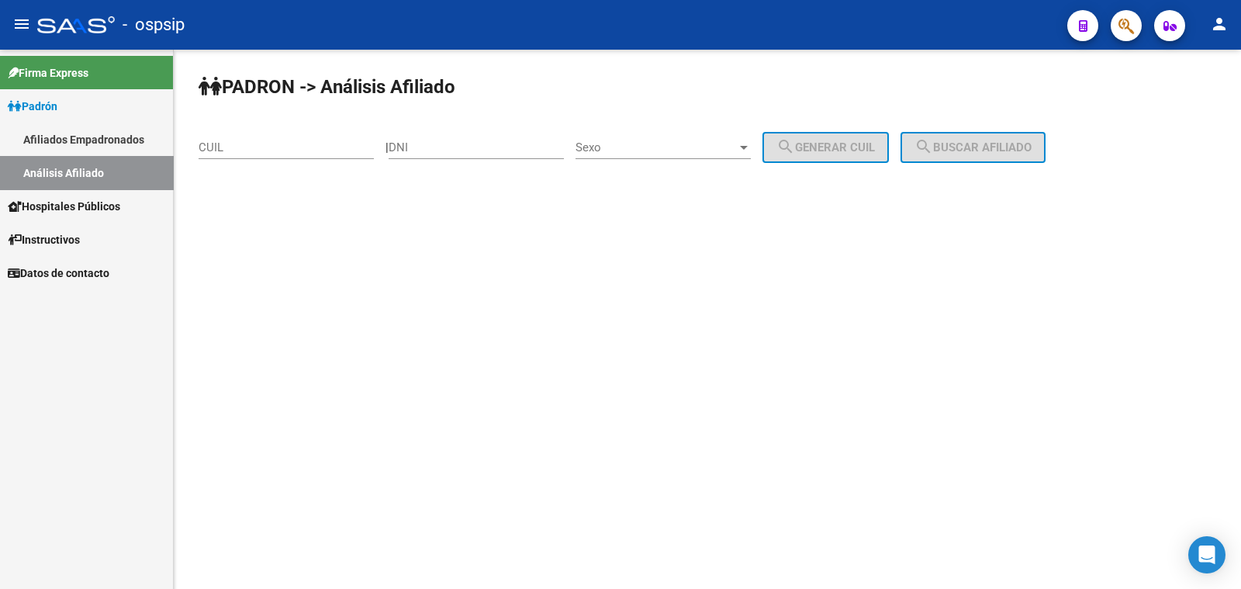
click at [441, 145] on input "DNI" at bounding box center [476, 147] width 175 height 14
click at [430, 148] on input "DNI" at bounding box center [476, 147] width 175 height 14
click at [441, 144] on input "DNI" at bounding box center [476, 147] width 175 height 14
type input "41737200"
click at [680, 144] on span "Sexo" at bounding box center [656, 147] width 161 height 14
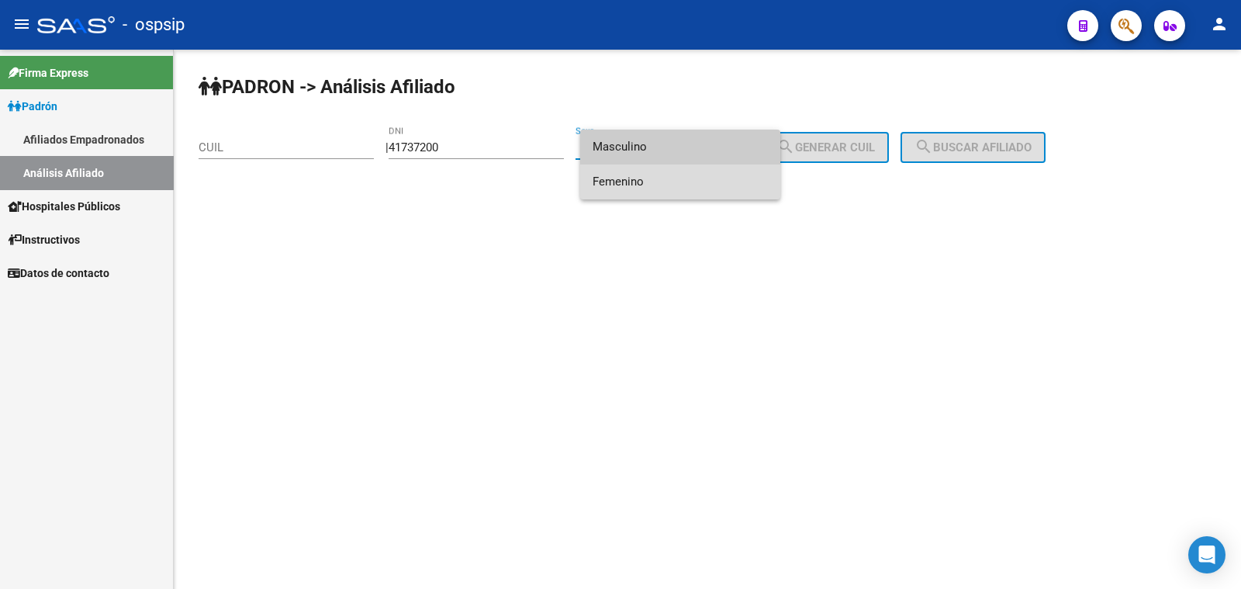
click at [670, 178] on span "Femenino" at bounding box center [680, 181] width 175 height 35
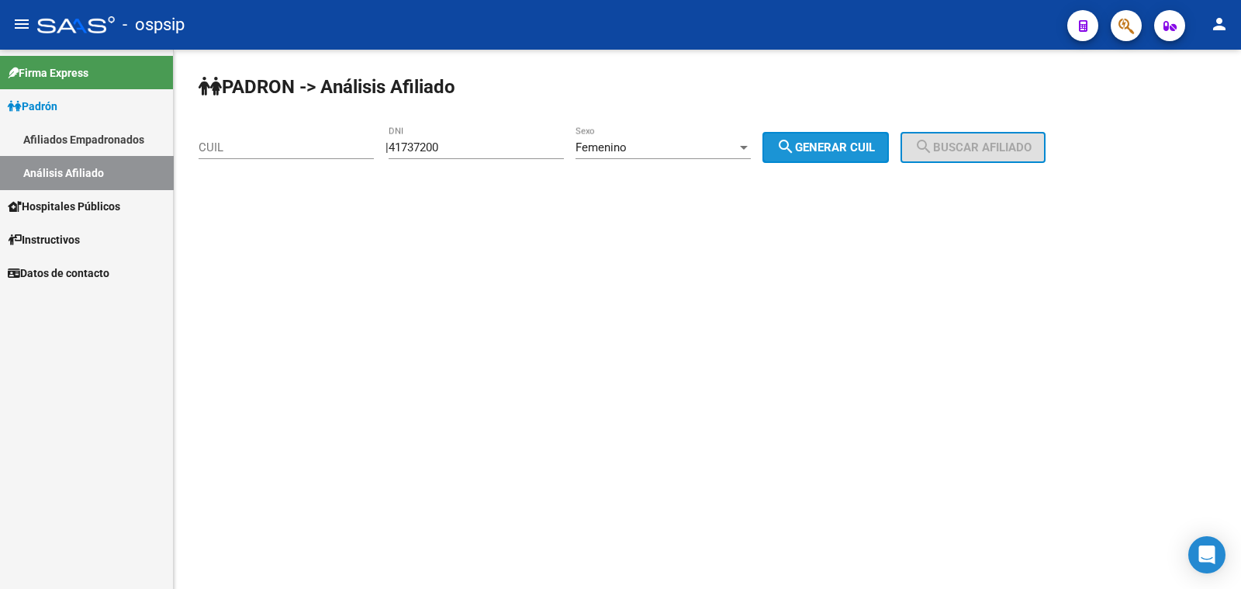
click at [847, 146] on span "search Generar CUIL" at bounding box center [826, 147] width 99 height 14
type input "27-41737200-3"
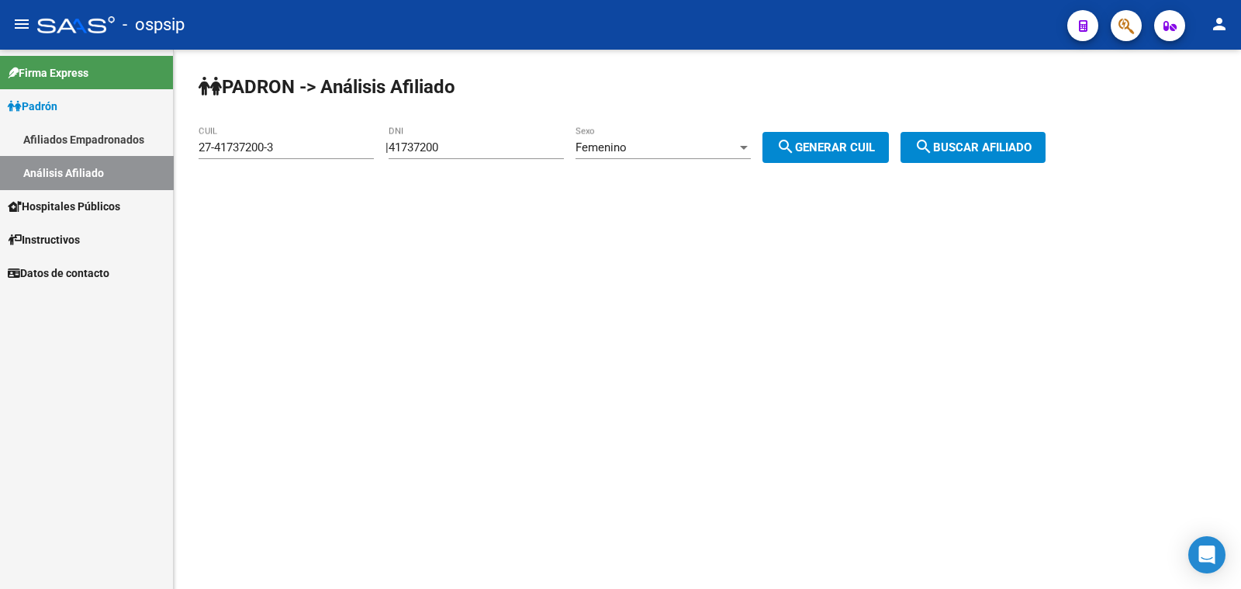
click at [927, 144] on button "search Buscar afiliado" at bounding box center [973, 147] width 145 height 31
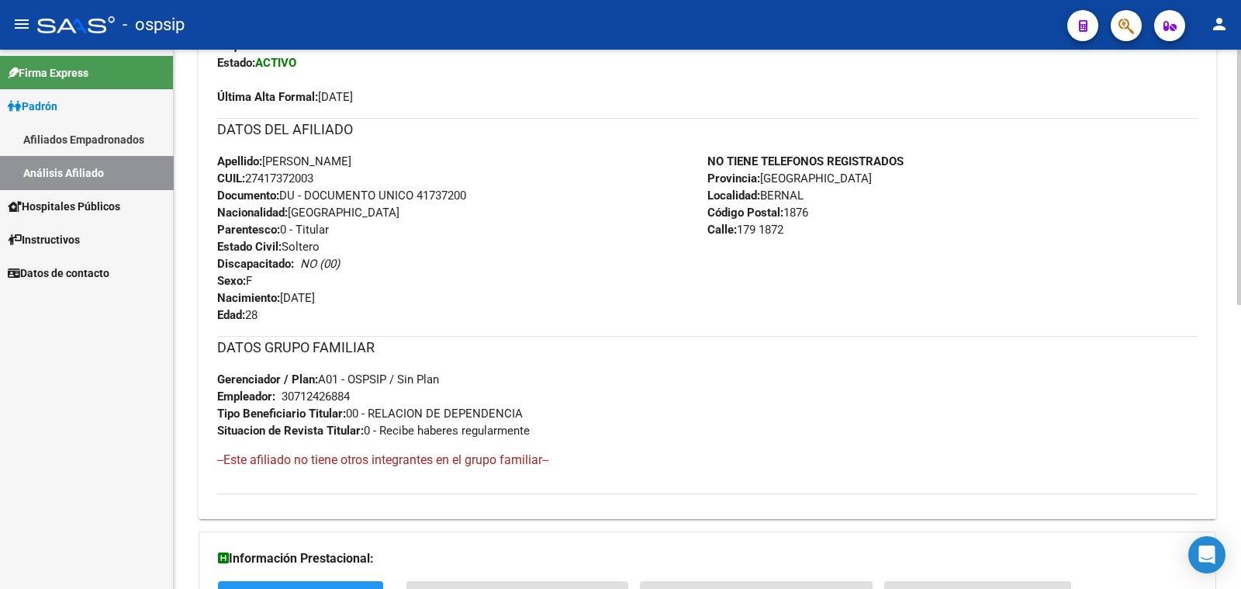
scroll to position [485, 0]
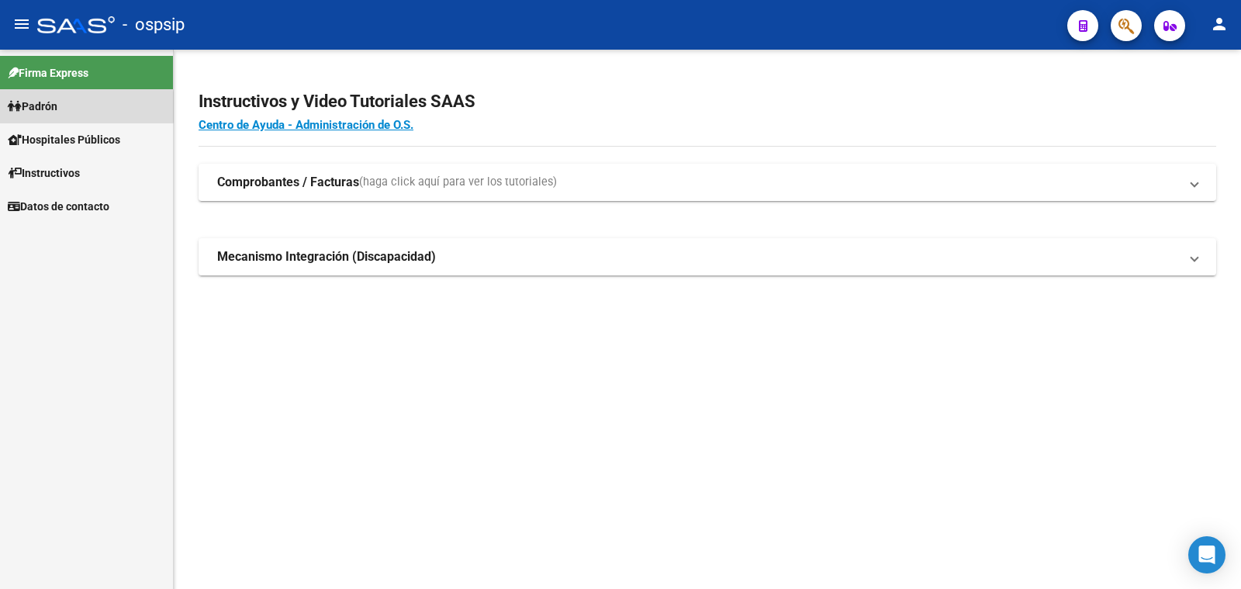
click at [36, 107] on span "Padrón" at bounding box center [33, 106] width 50 height 17
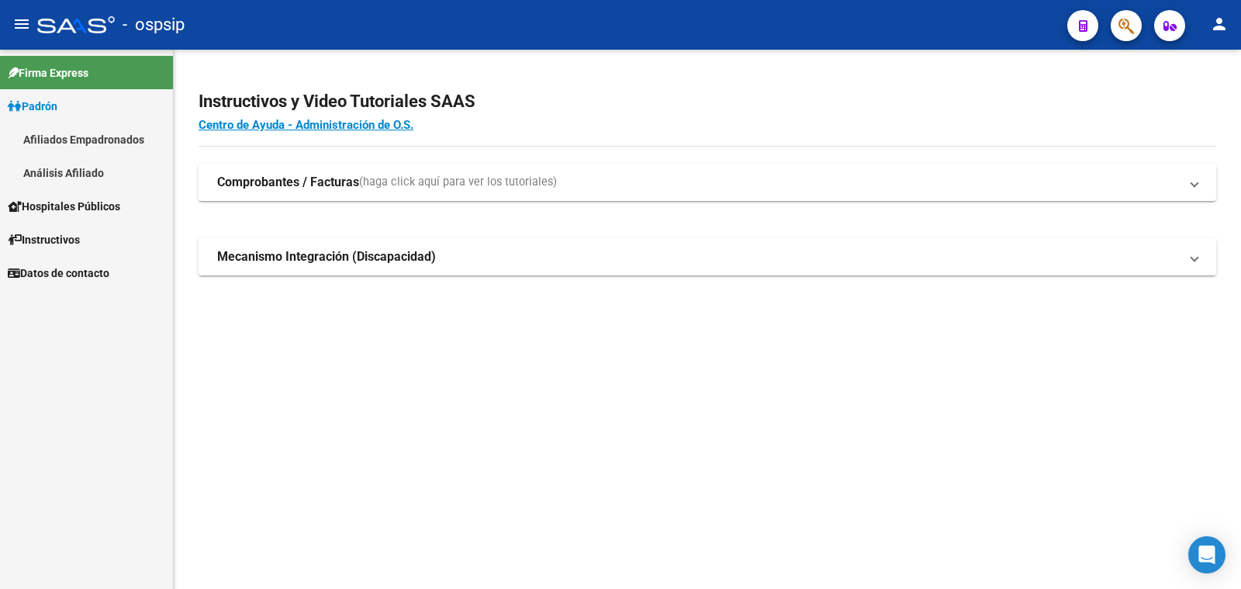
click at [39, 168] on link "Análisis Afiliado" at bounding box center [86, 172] width 173 height 33
